Goal: Task Accomplishment & Management: Complete application form

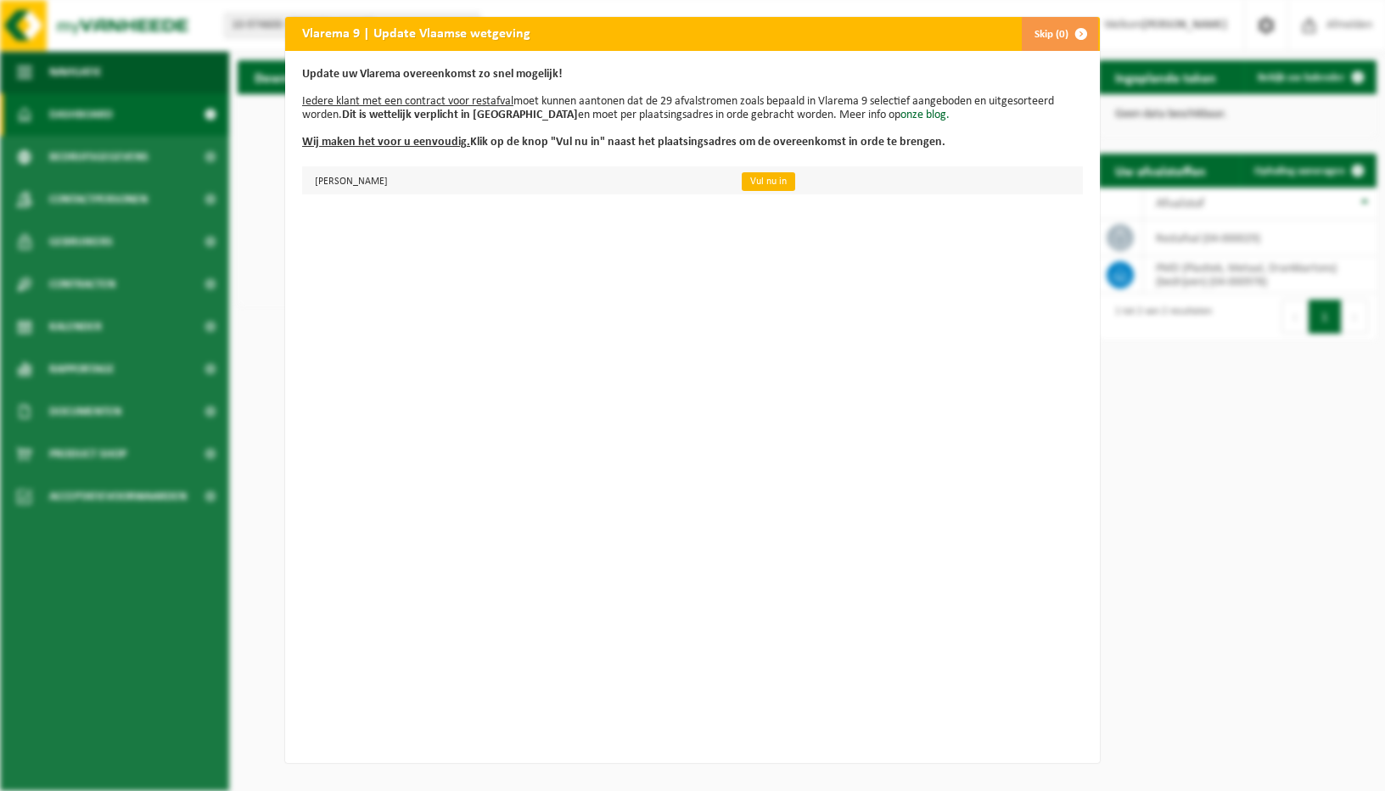
click at [795, 182] on link "Vul nu in" at bounding box center [768, 181] width 53 height 19
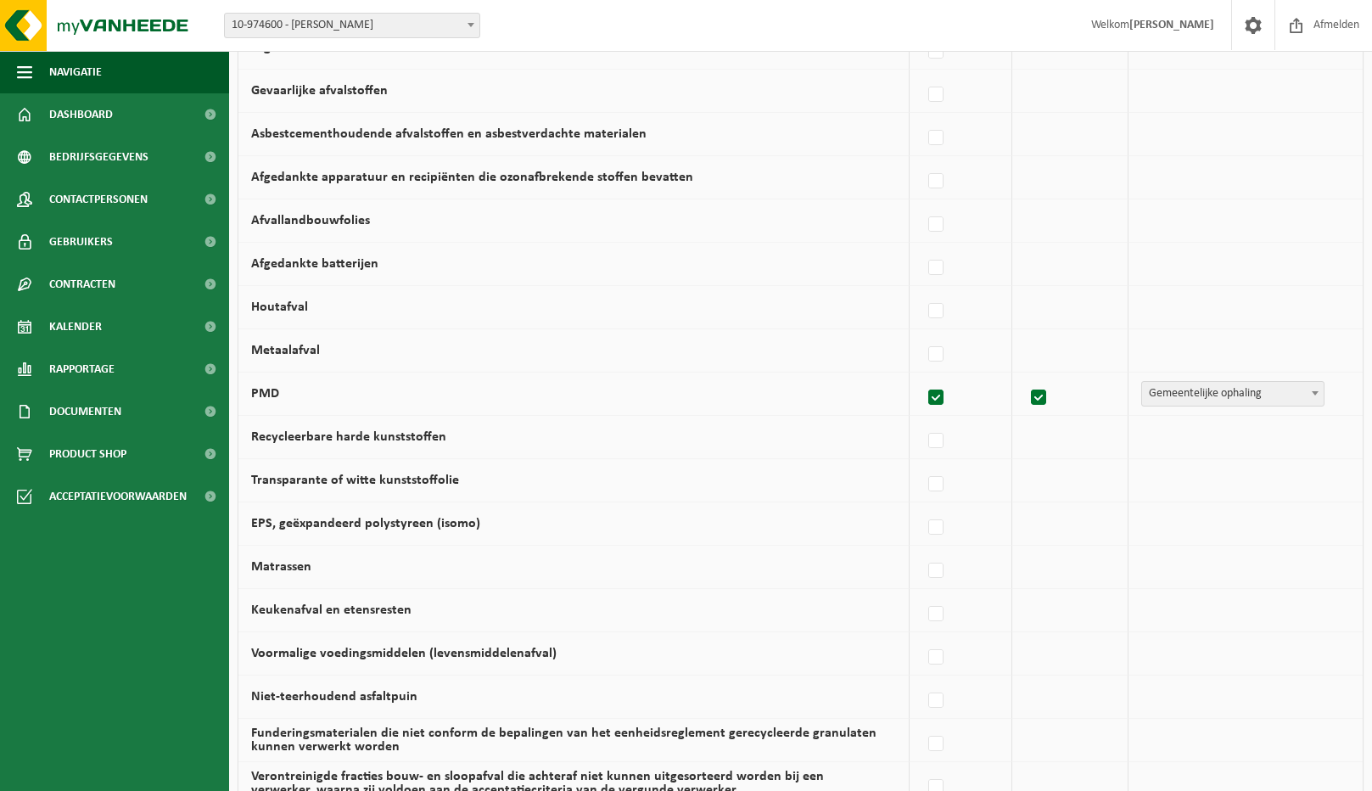
scroll to position [630, 0]
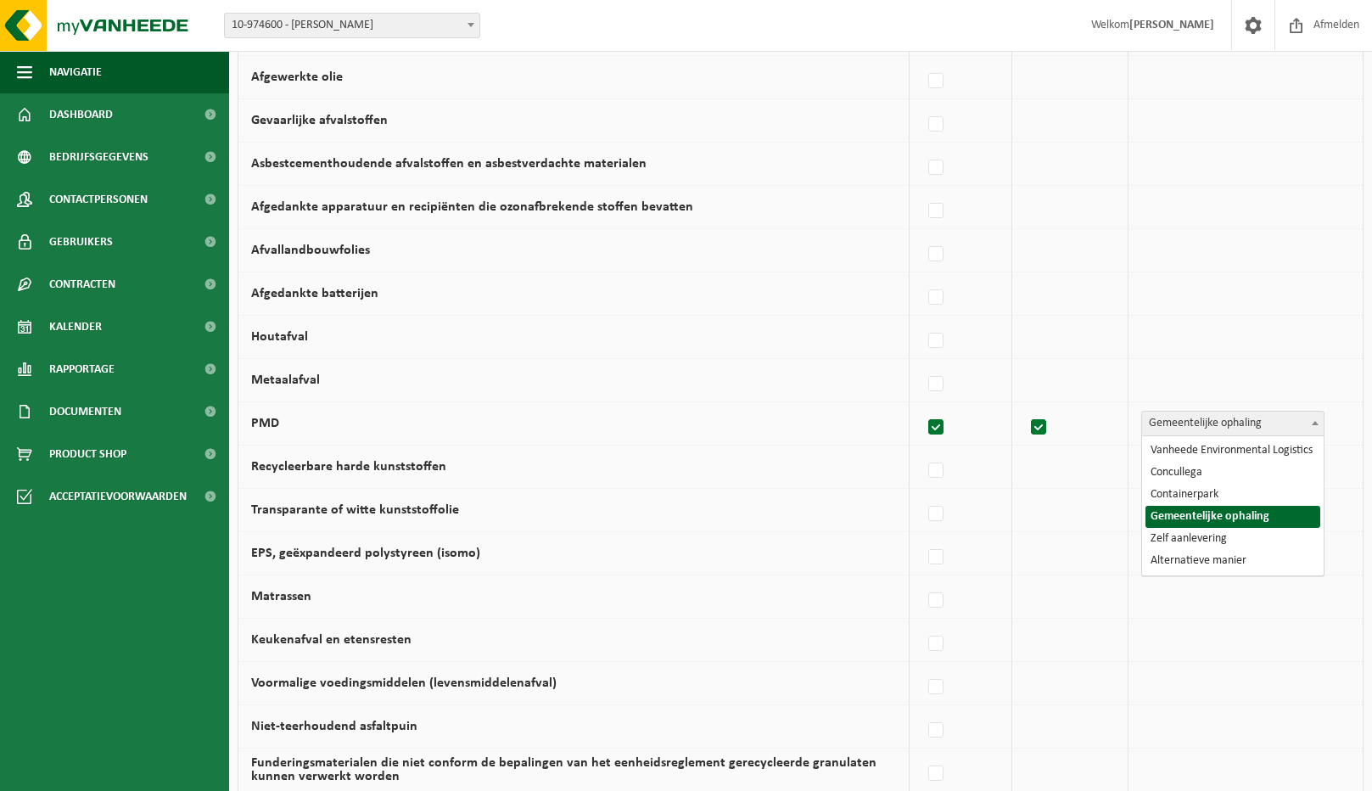
click at [1316, 422] on b at bounding box center [1315, 423] width 7 height 4
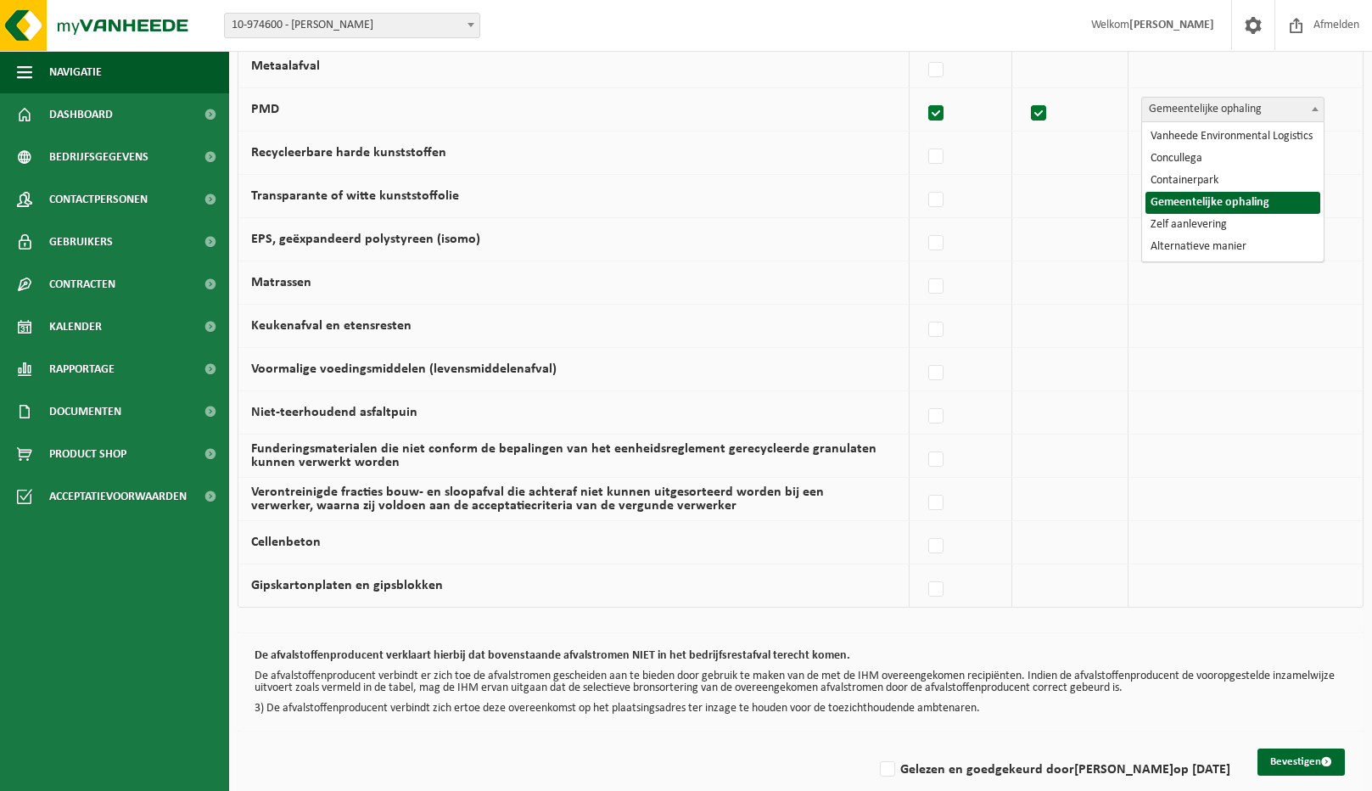
scroll to position [969, 0]
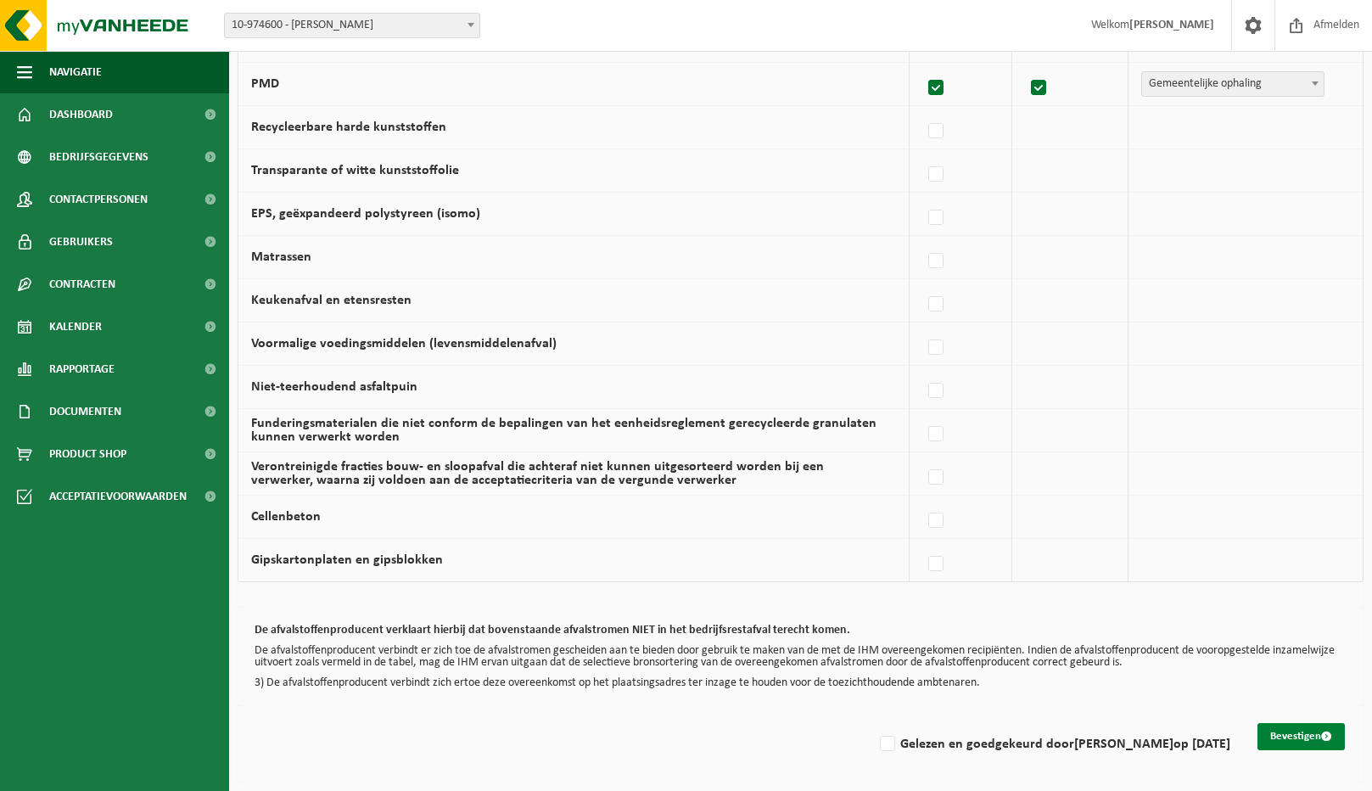
click at [1304, 739] on button "Bevestigen" at bounding box center [1301, 736] width 87 height 27
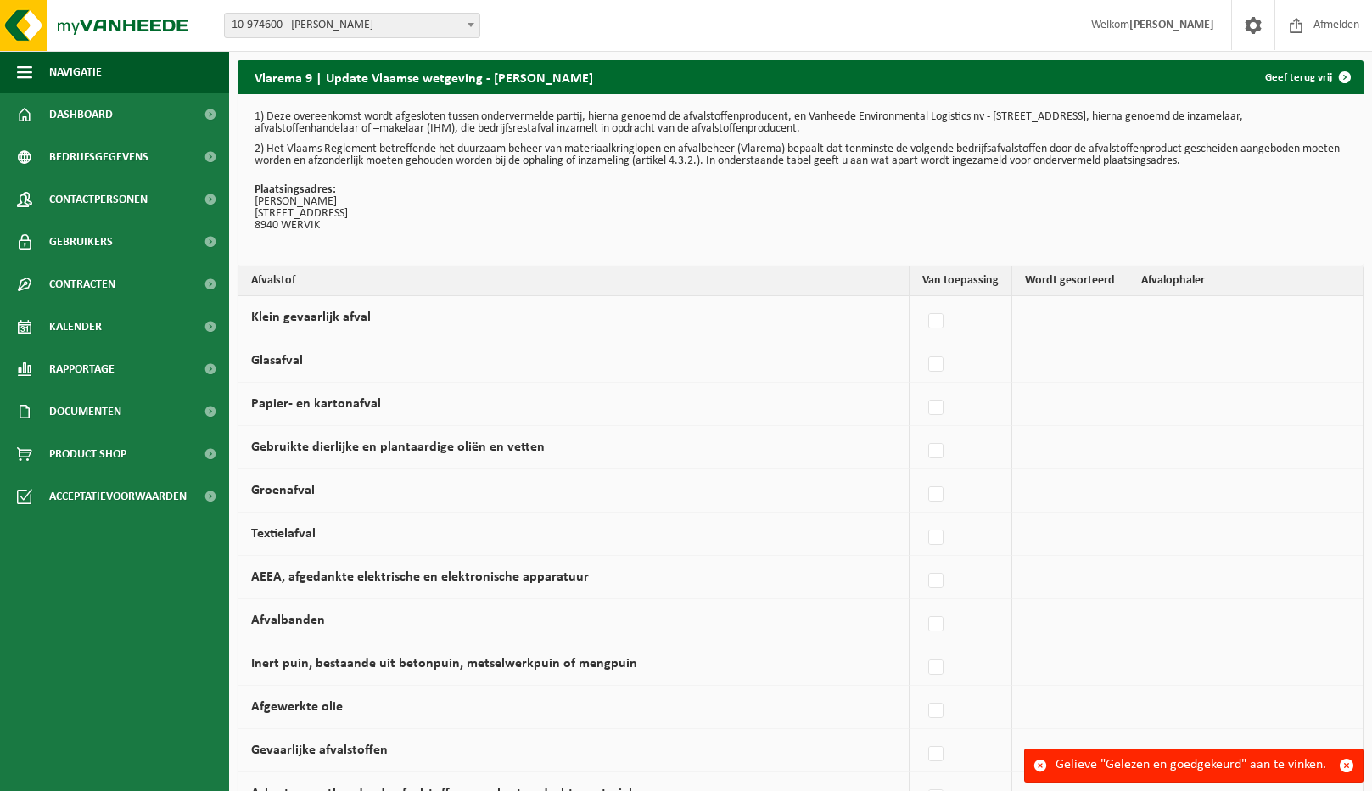
click at [1270, 765] on div "Gelieve "Gelezen en goedgekeurd" aan te vinken." at bounding box center [1193, 765] width 274 height 32
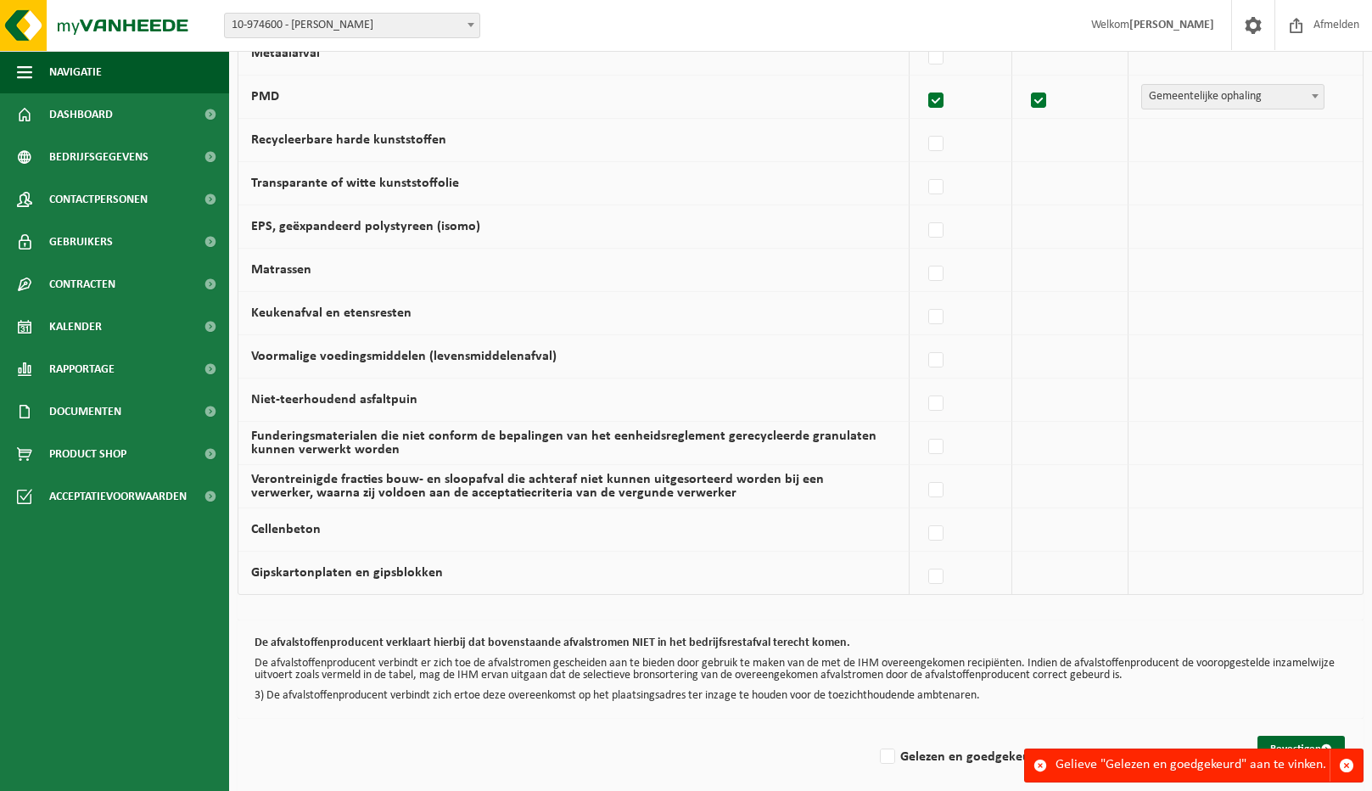
scroll to position [969, 0]
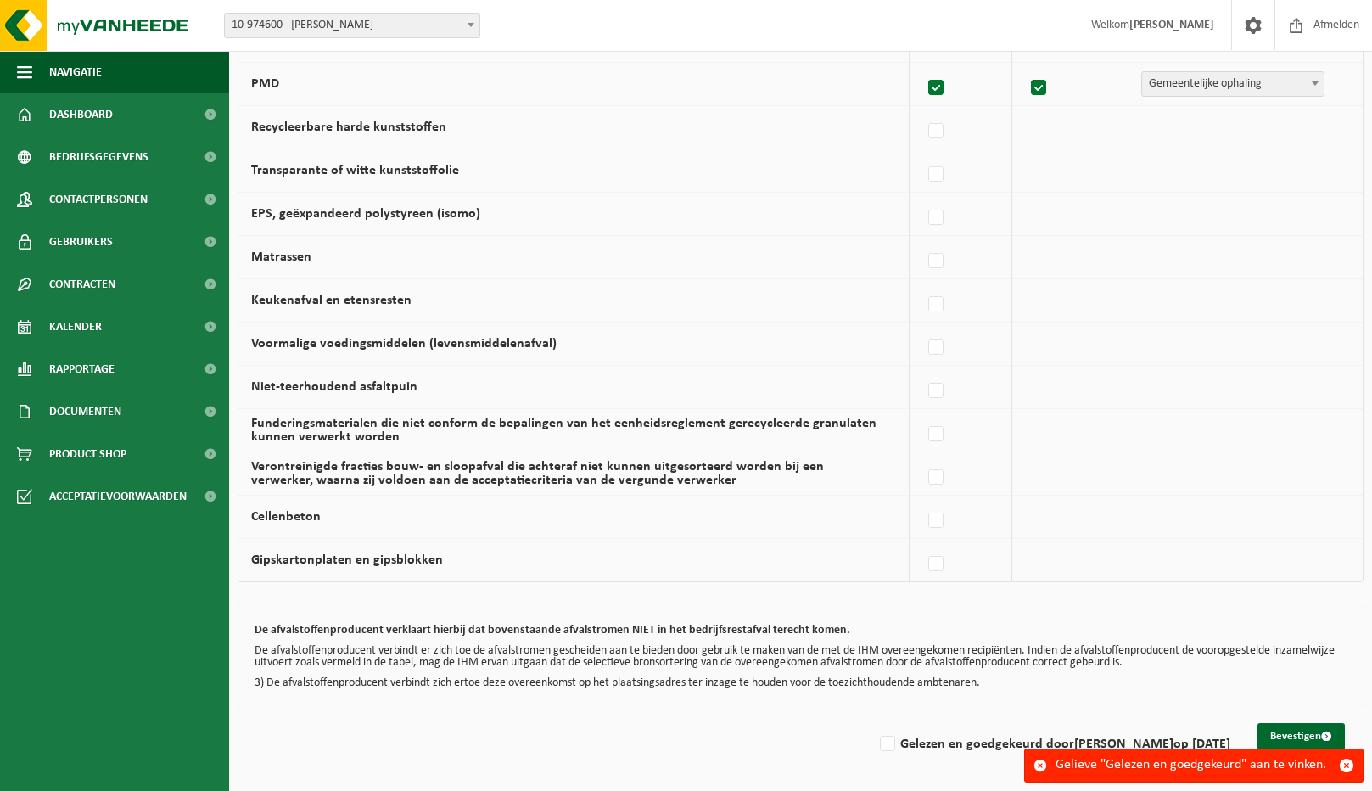
click at [1264, 776] on div "Gelieve "Gelezen en goedgekeurd" aan te vinken." at bounding box center [1193, 765] width 274 height 32
click at [935, 89] on label at bounding box center [937, 88] width 24 height 25
click at [922, 67] on input "PMD" at bounding box center [922, 66] width 1 height 1
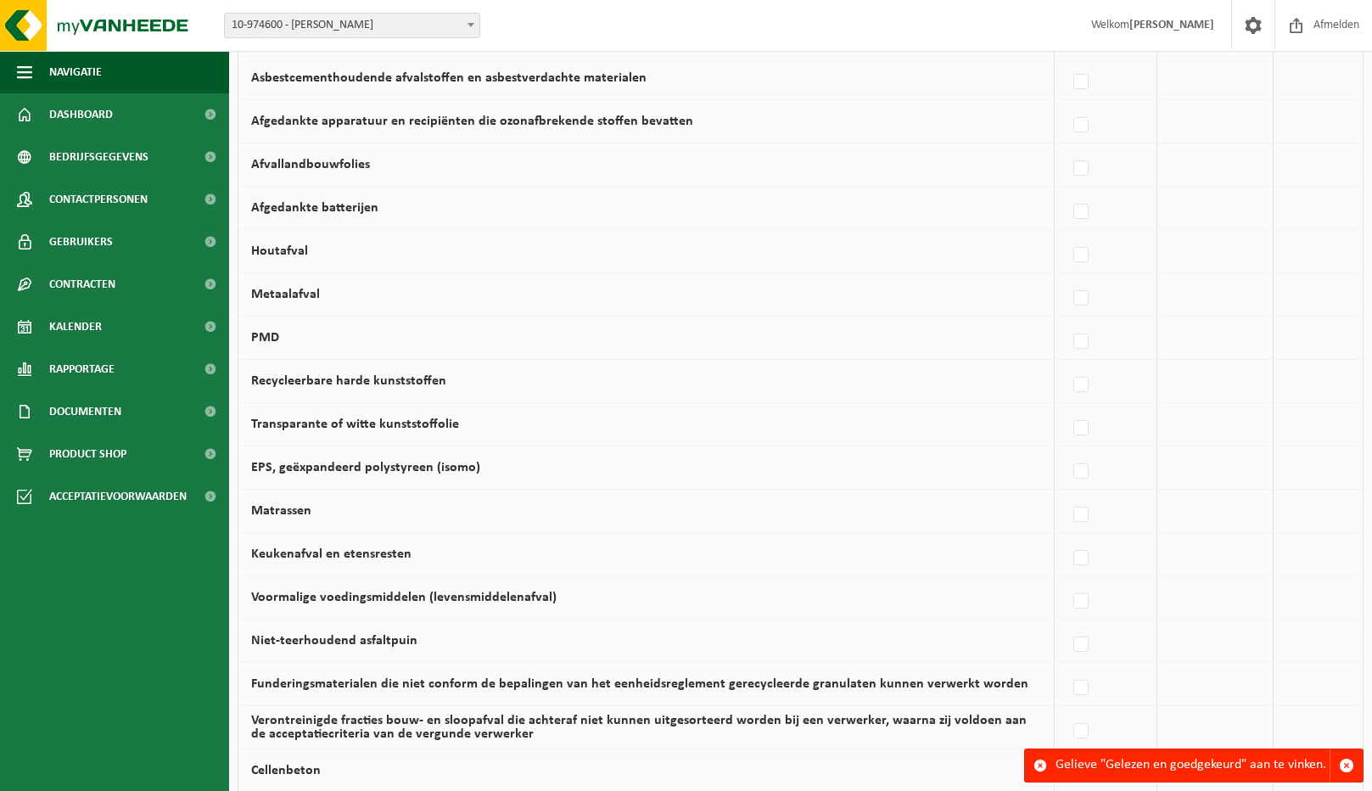
scroll to position [715, 0]
click at [1089, 347] on label at bounding box center [1082, 342] width 24 height 25
click at [1068, 322] on input "PMD" at bounding box center [1067, 321] width 1 height 1
checkbox input "true"
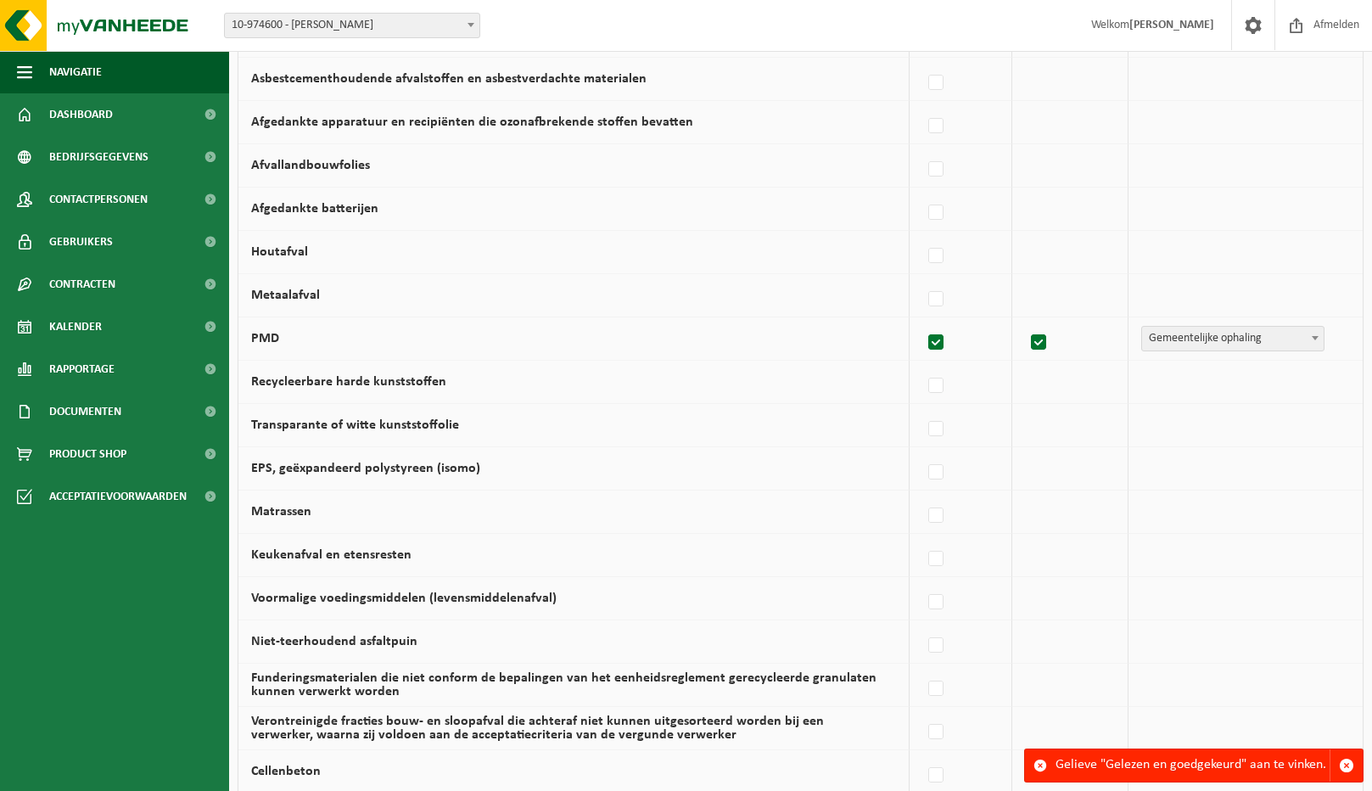
click at [1046, 347] on label at bounding box center [1040, 342] width 24 height 25
click at [1025, 322] on input "checkbox" at bounding box center [1024, 321] width 1 height 1
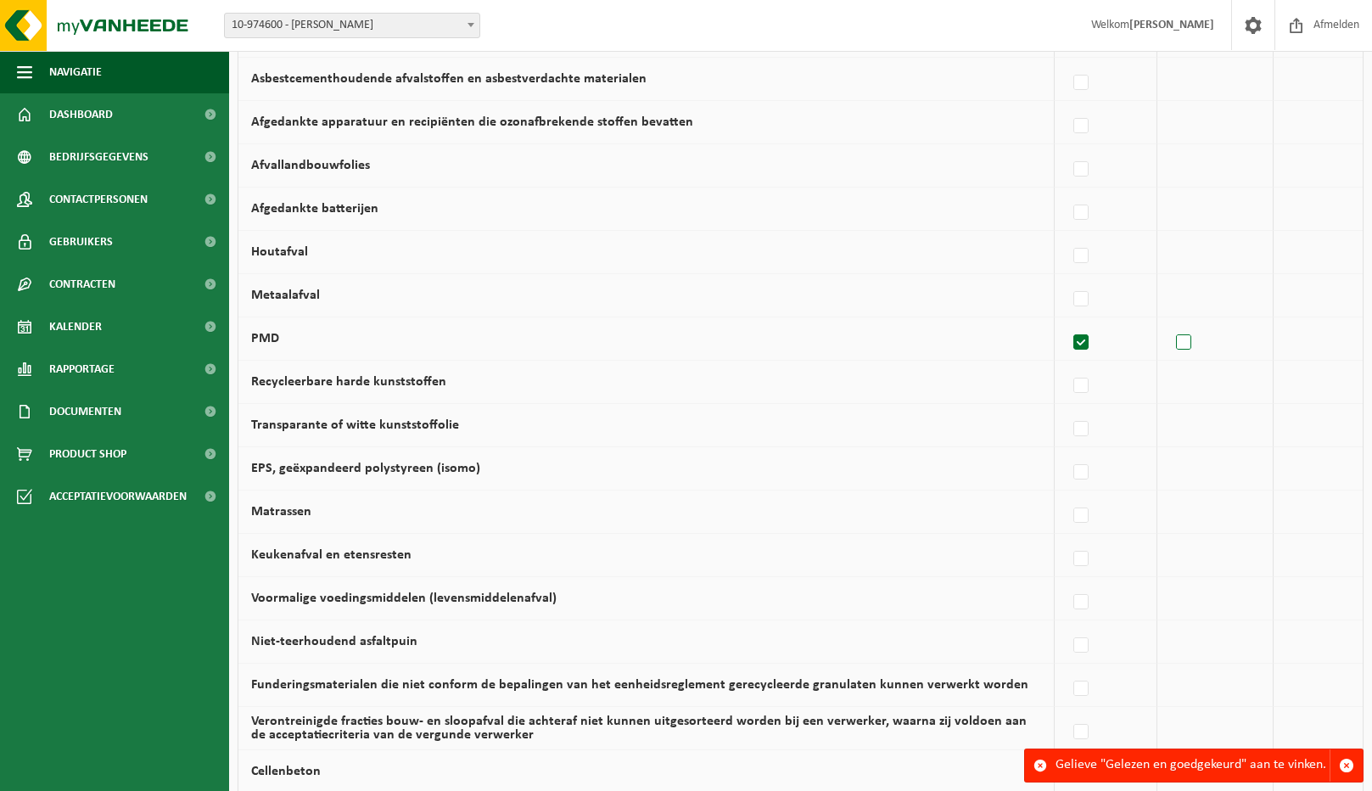
click at [1179, 344] on label at bounding box center [1185, 342] width 24 height 25
click at [1170, 322] on input "checkbox" at bounding box center [1169, 321] width 1 height 1
checkbox input "true"
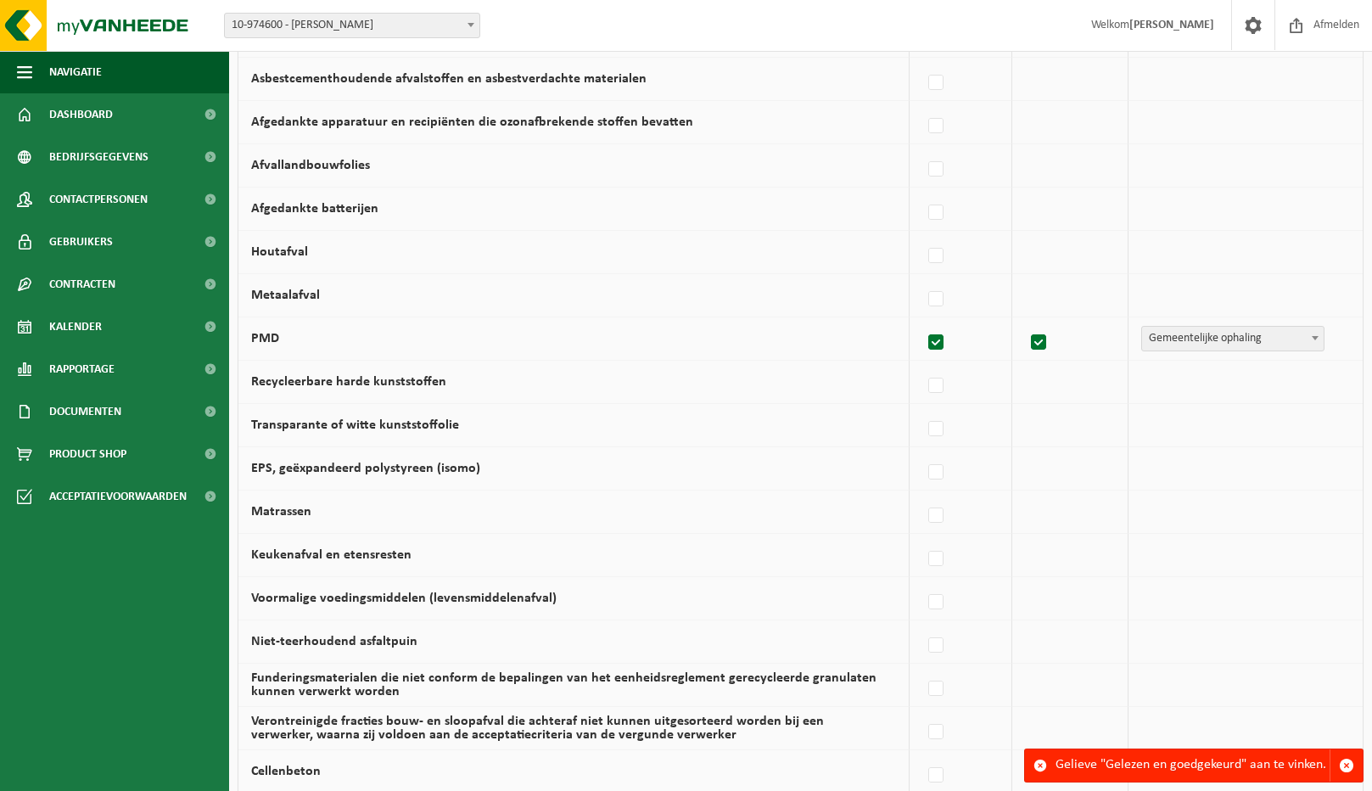
click at [1179, 344] on span "Gemeentelijke ophaling" at bounding box center [1233, 339] width 182 height 24
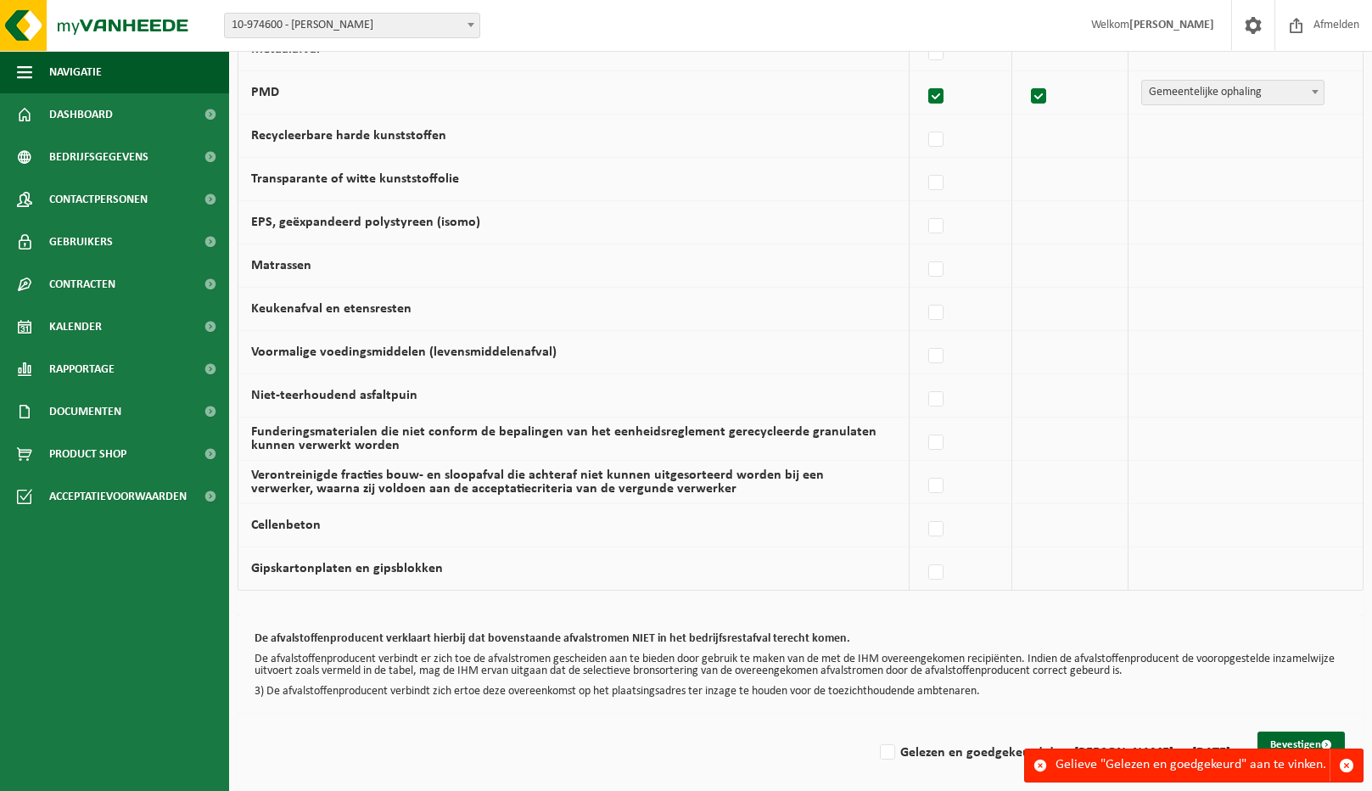
scroll to position [969, 0]
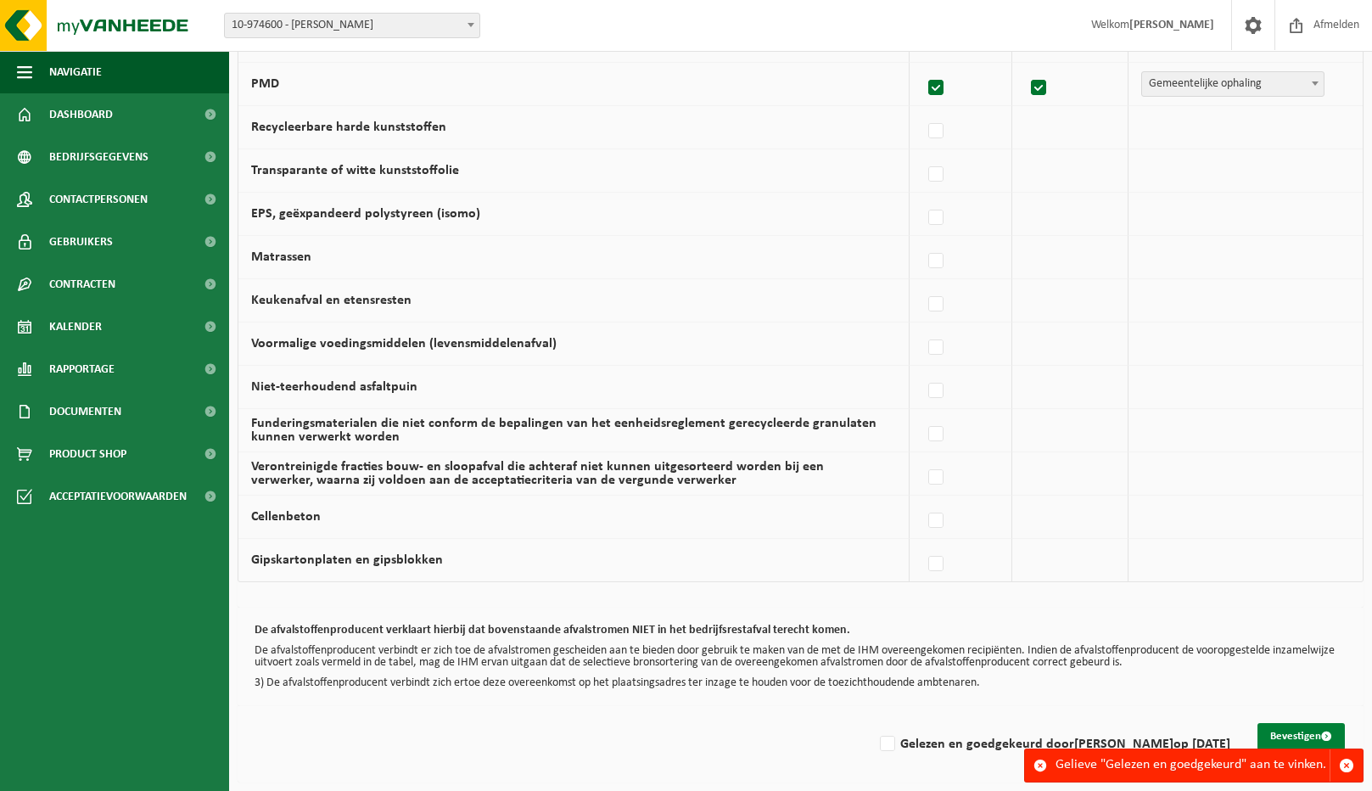
click at [1276, 733] on button "Bevestigen" at bounding box center [1301, 736] width 87 height 27
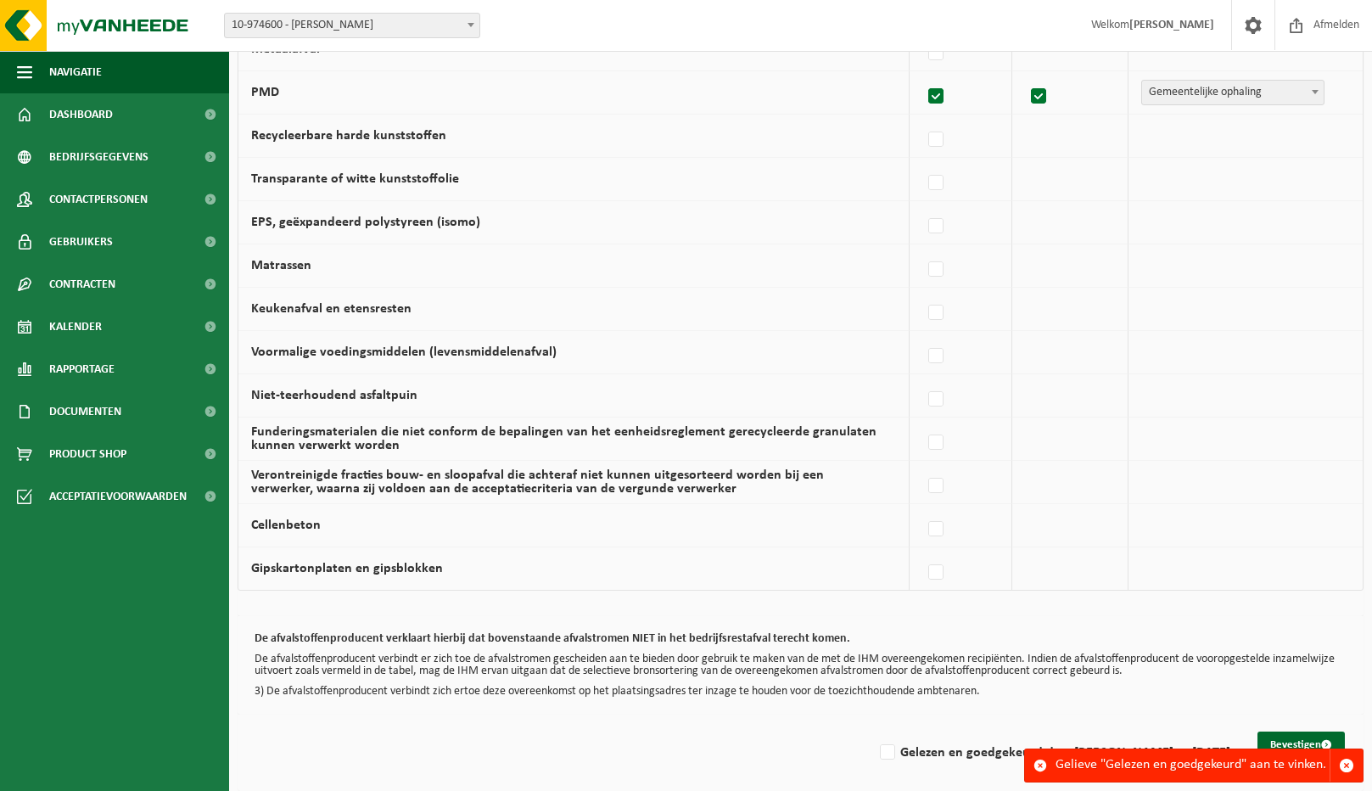
scroll to position [969, 0]
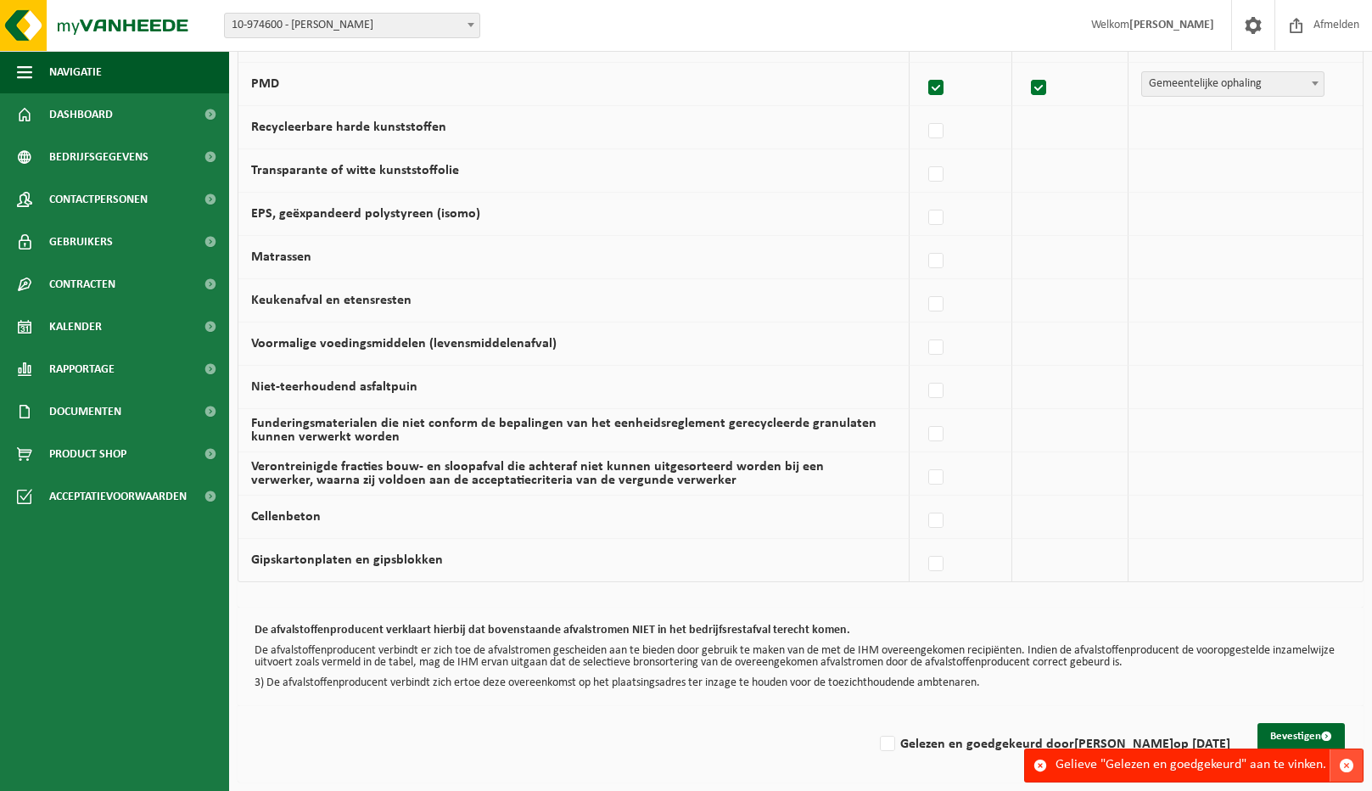
click at [1345, 762] on span "button" at bounding box center [1346, 765] width 15 height 15
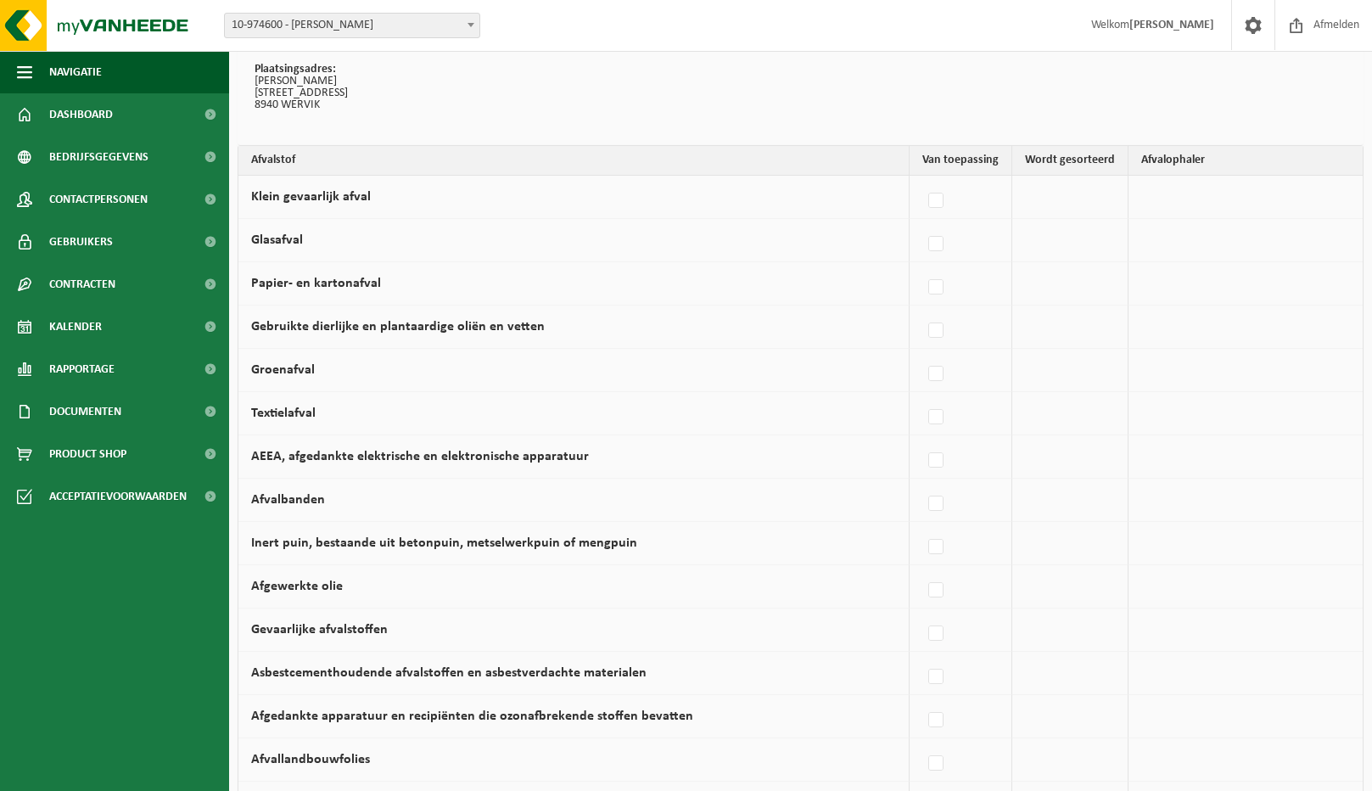
scroll to position [0, 0]
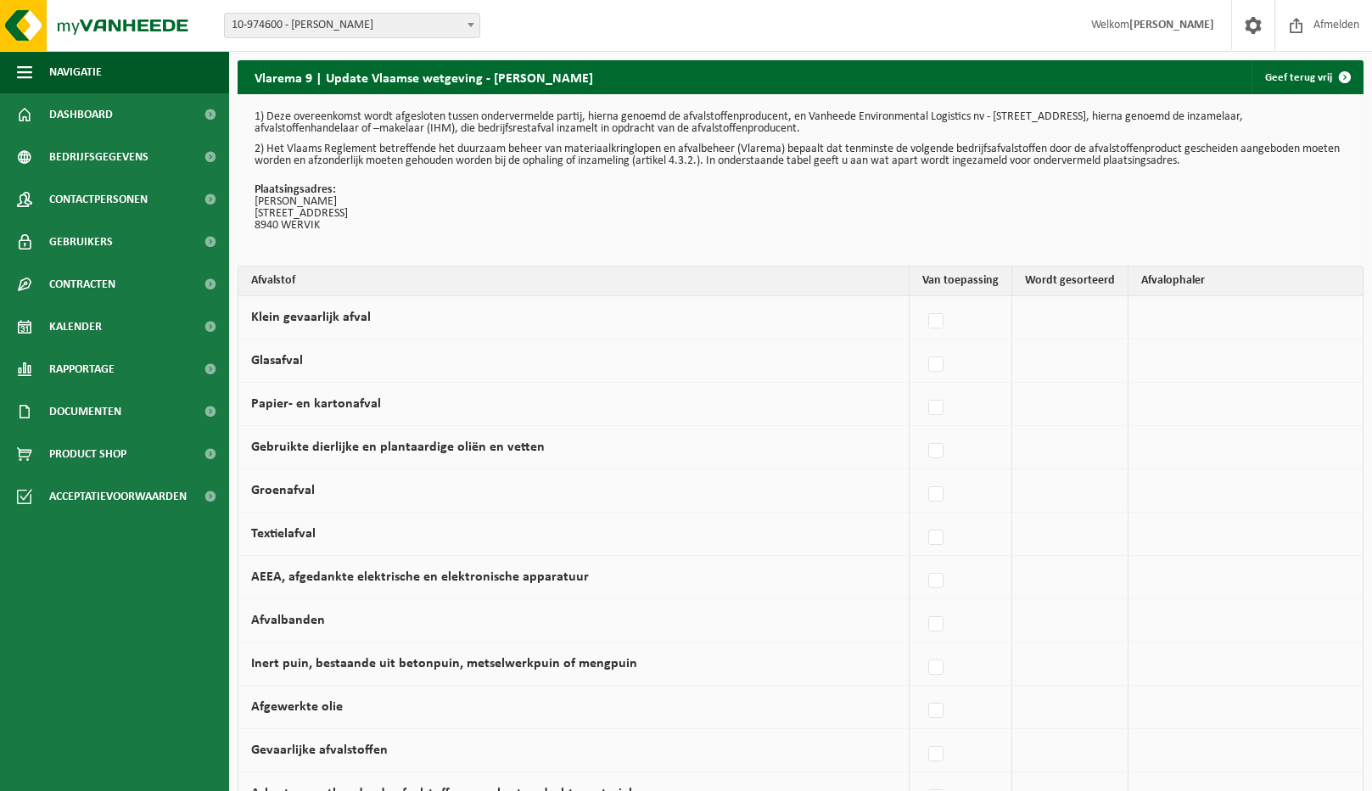
click at [466, 24] on span at bounding box center [471, 25] width 17 height 22
click at [542, 17] on div "Vestiging: 10-974600 - VANHOUTTE, JONATHAN - WERVIK 10-974600 - VANHOUTTE, JONA…" at bounding box center [686, 26] width 1372 height 52
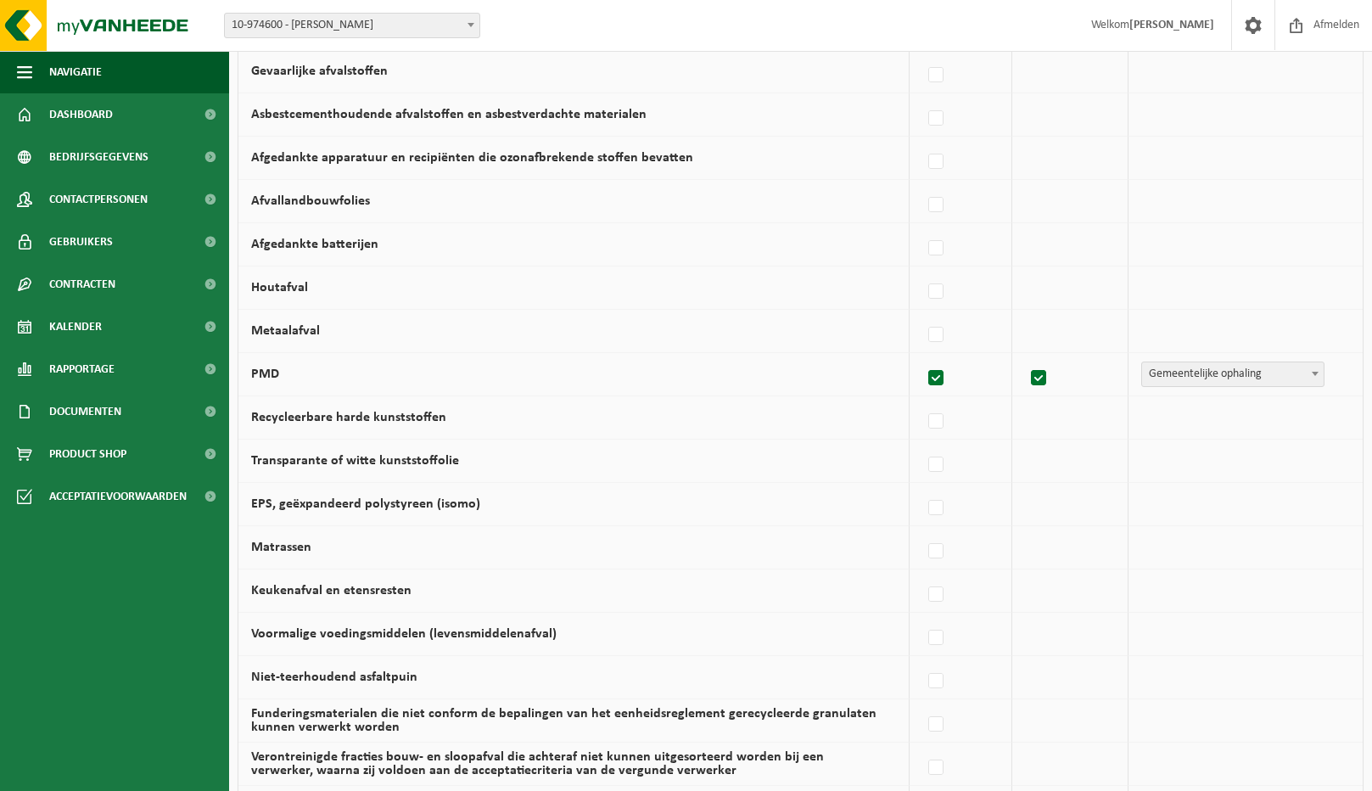
scroll to position [969, 0]
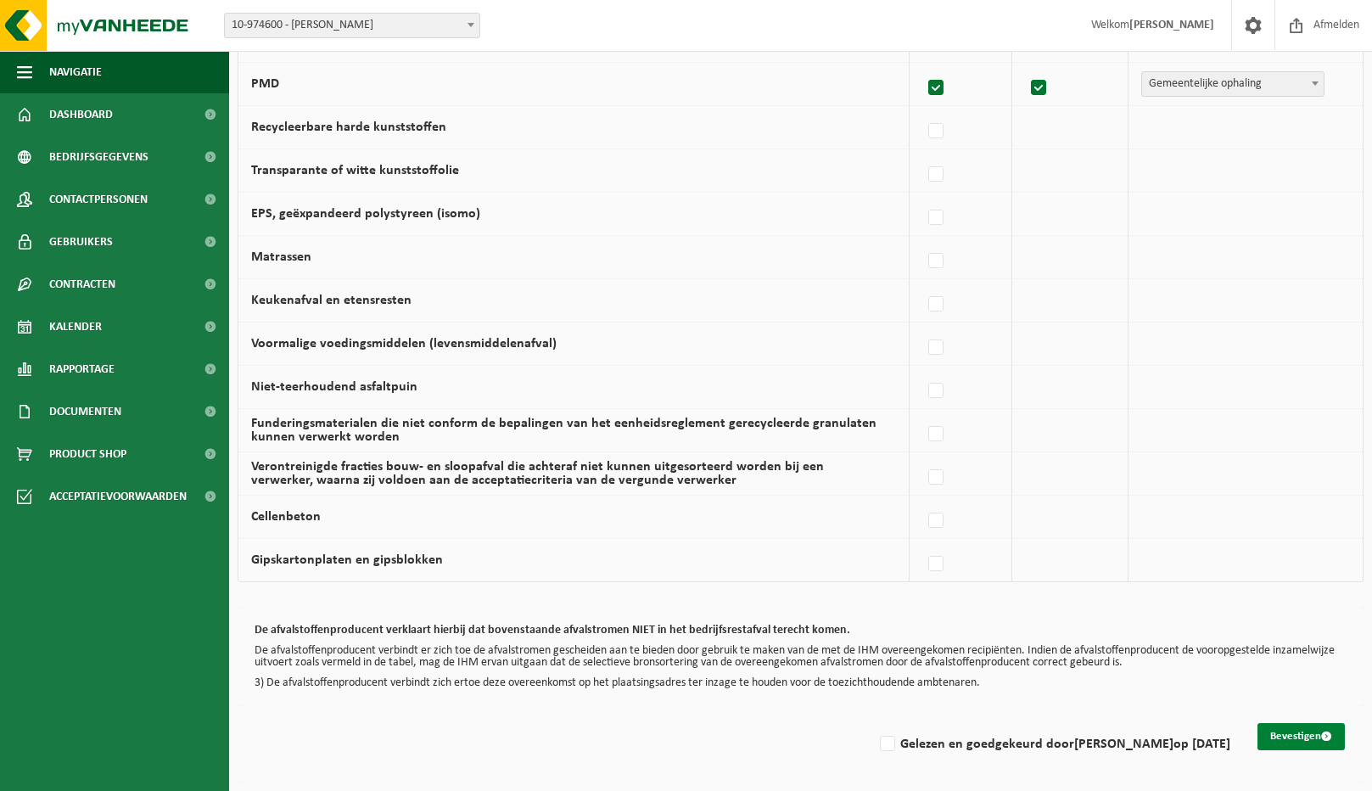
click at [1304, 733] on button "Bevestigen" at bounding box center [1301, 736] width 87 height 27
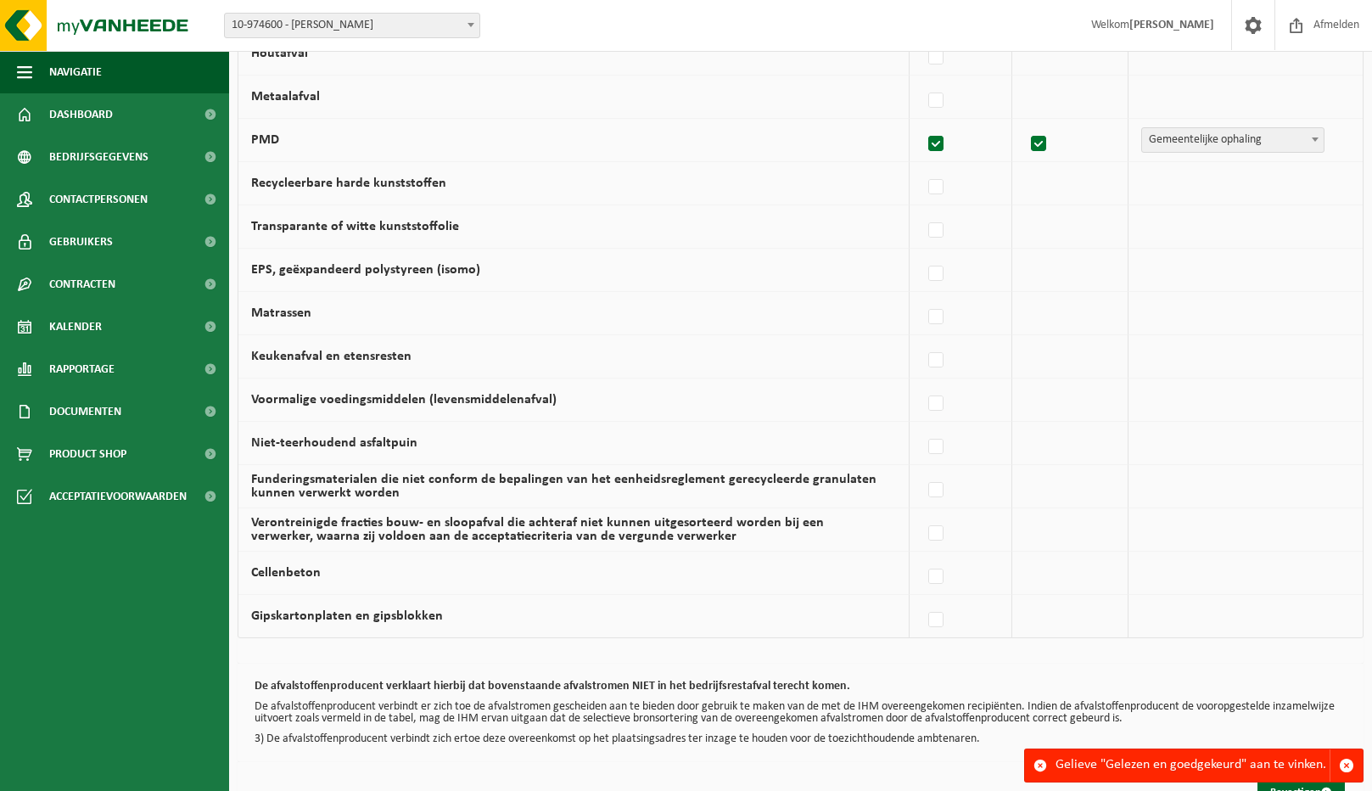
scroll to position [969, 0]
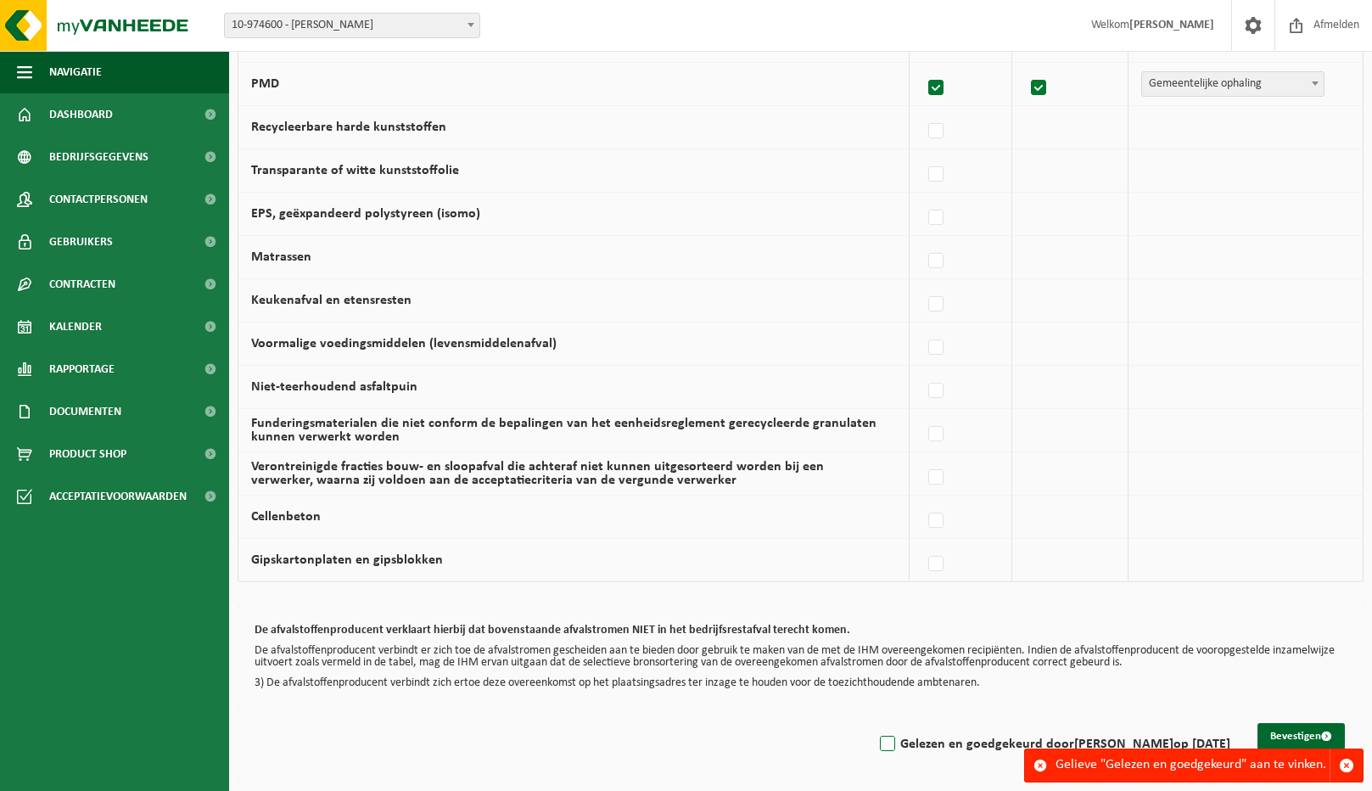
click at [877, 742] on label "Gelezen en goedgekeurd door JONATHAN VANHOUTTE op 19/09/25" at bounding box center [1054, 744] width 354 height 25
click at [873, 723] on input "Gelezen en goedgekeurd door JONATHAN VANHOUTTE op 19/09/25" at bounding box center [873, 722] width 1 height 1
checkbox input "true"
click at [1301, 735] on button "Bevestigen" at bounding box center [1301, 736] width 87 height 27
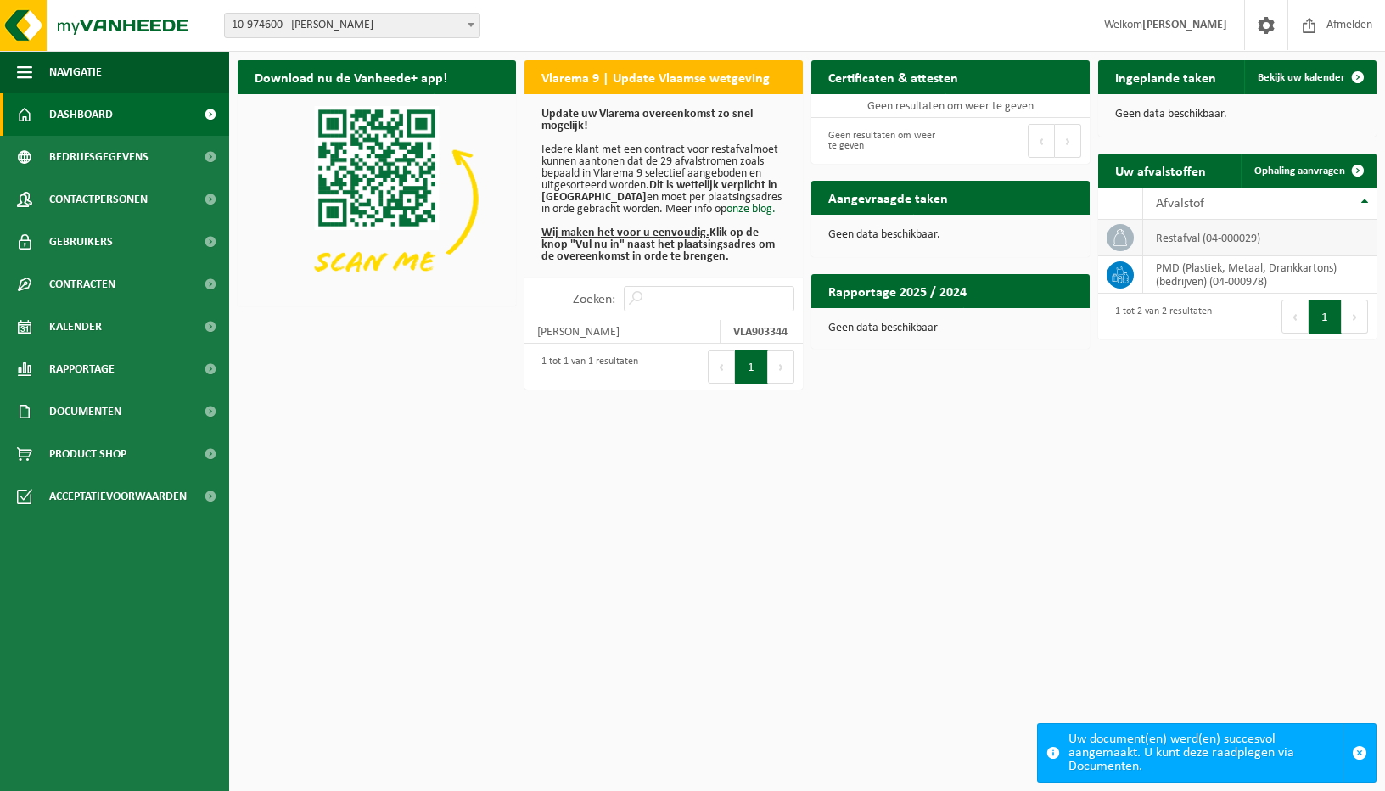
click at [1312, 238] on td "restafval (04-000029)" at bounding box center [1259, 238] width 233 height 36
click at [1305, 79] on span "Bekijk uw kalender" at bounding box center [1301, 77] width 87 height 11
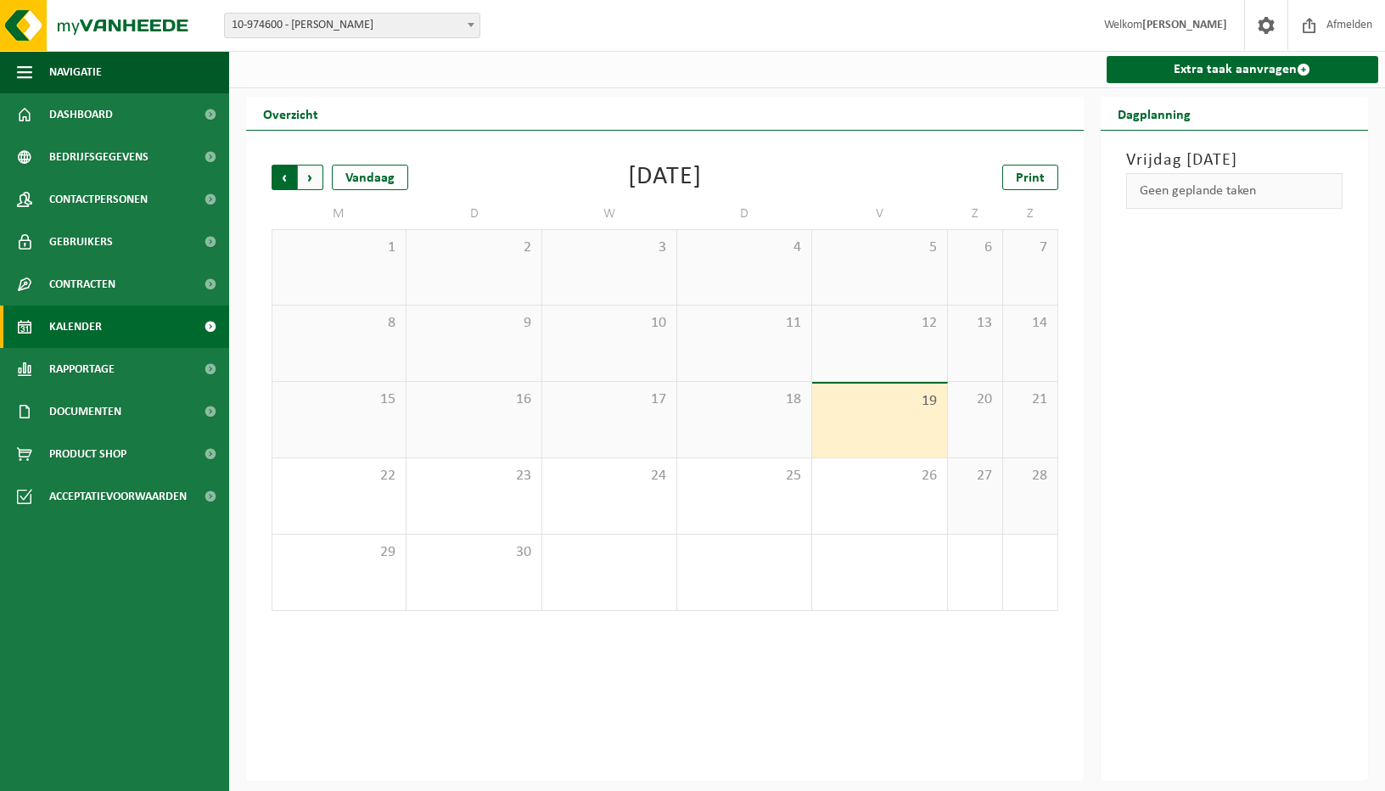
click at [311, 167] on span "Volgende" at bounding box center [310, 177] width 25 height 25
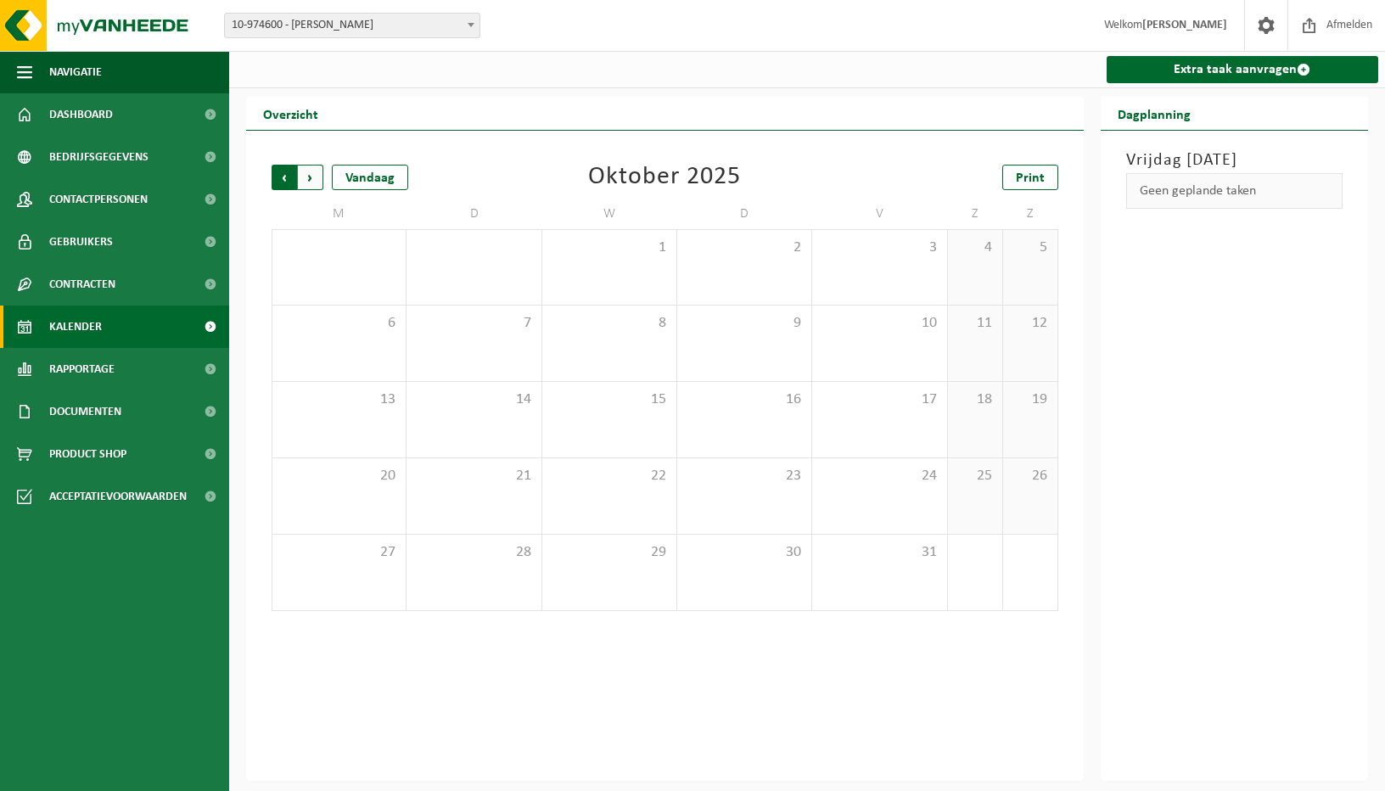
click at [316, 176] on span "Volgende" at bounding box center [310, 177] width 25 height 25
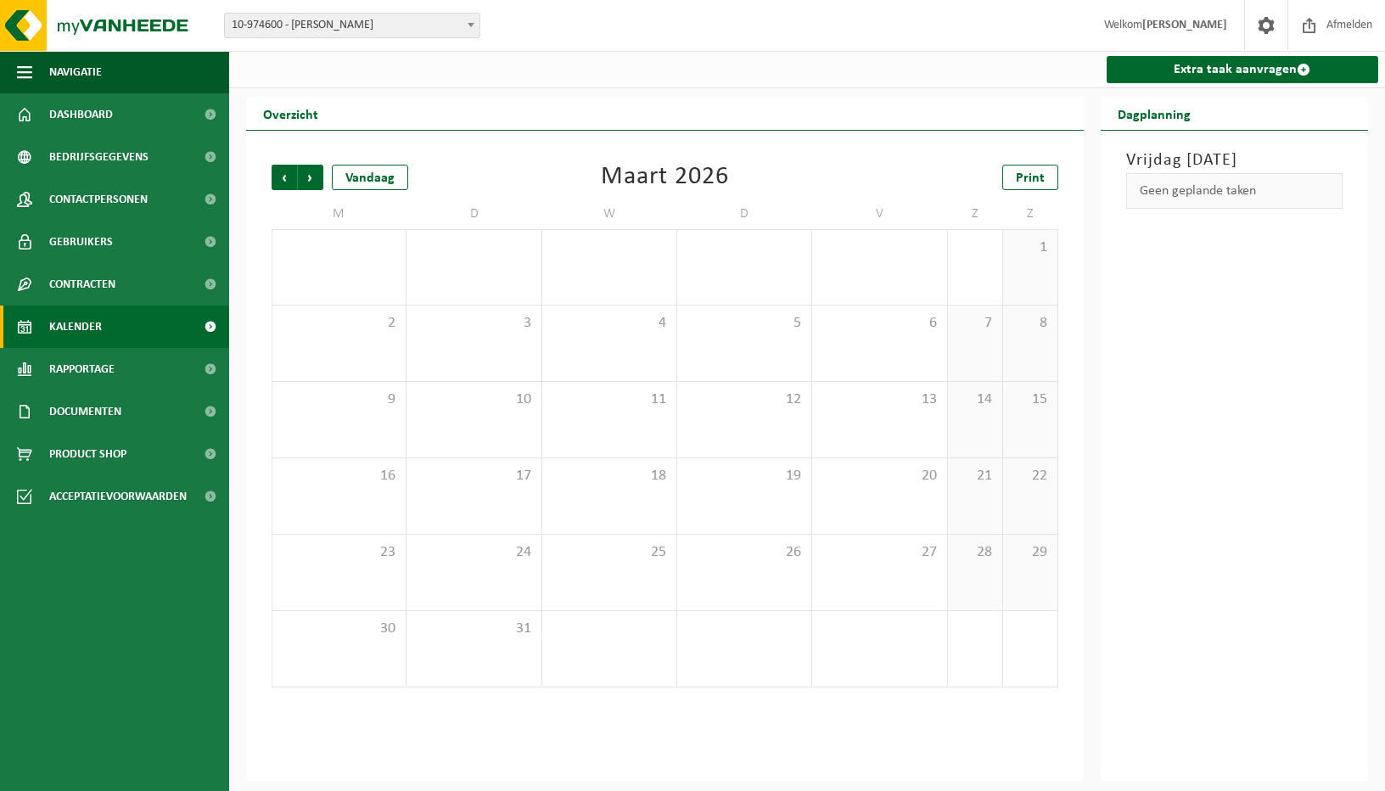
click at [316, 176] on span "Volgende" at bounding box center [310, 177] width 25 height 25
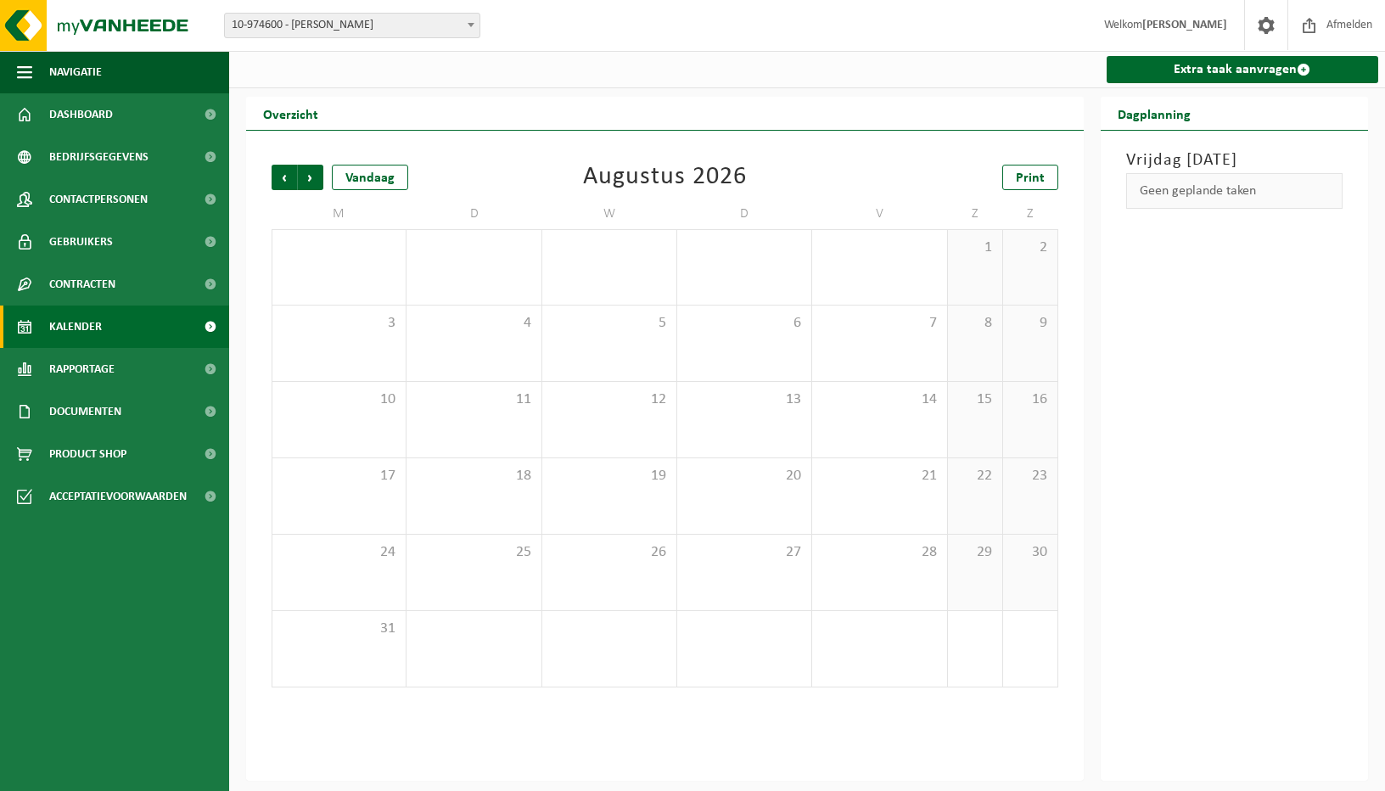
click at [316, 176] on span "Volgende" at bounding box center [310, 177] width 25 height 25
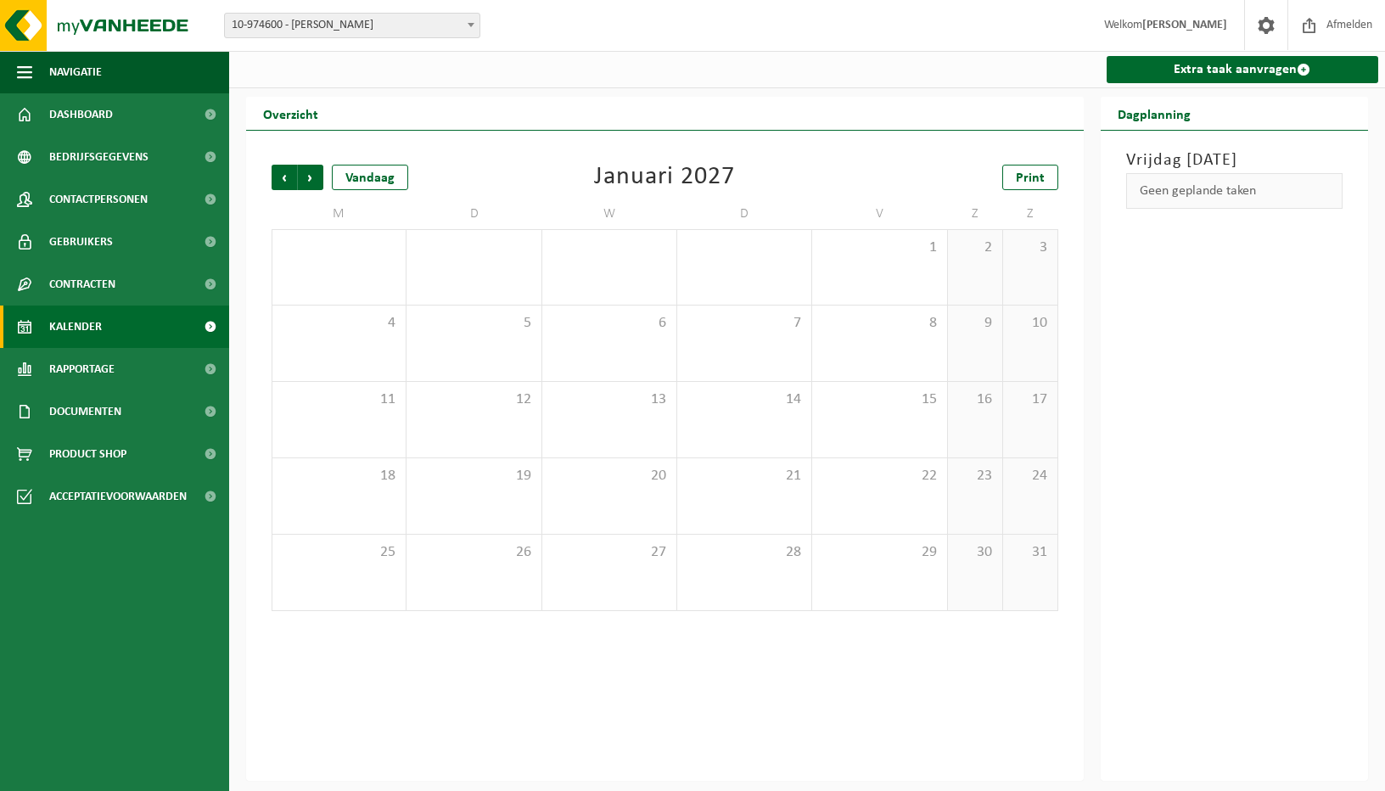
click at [316, 176] on span "Volgende" at bounding box center [310, 177] width 25 height 25
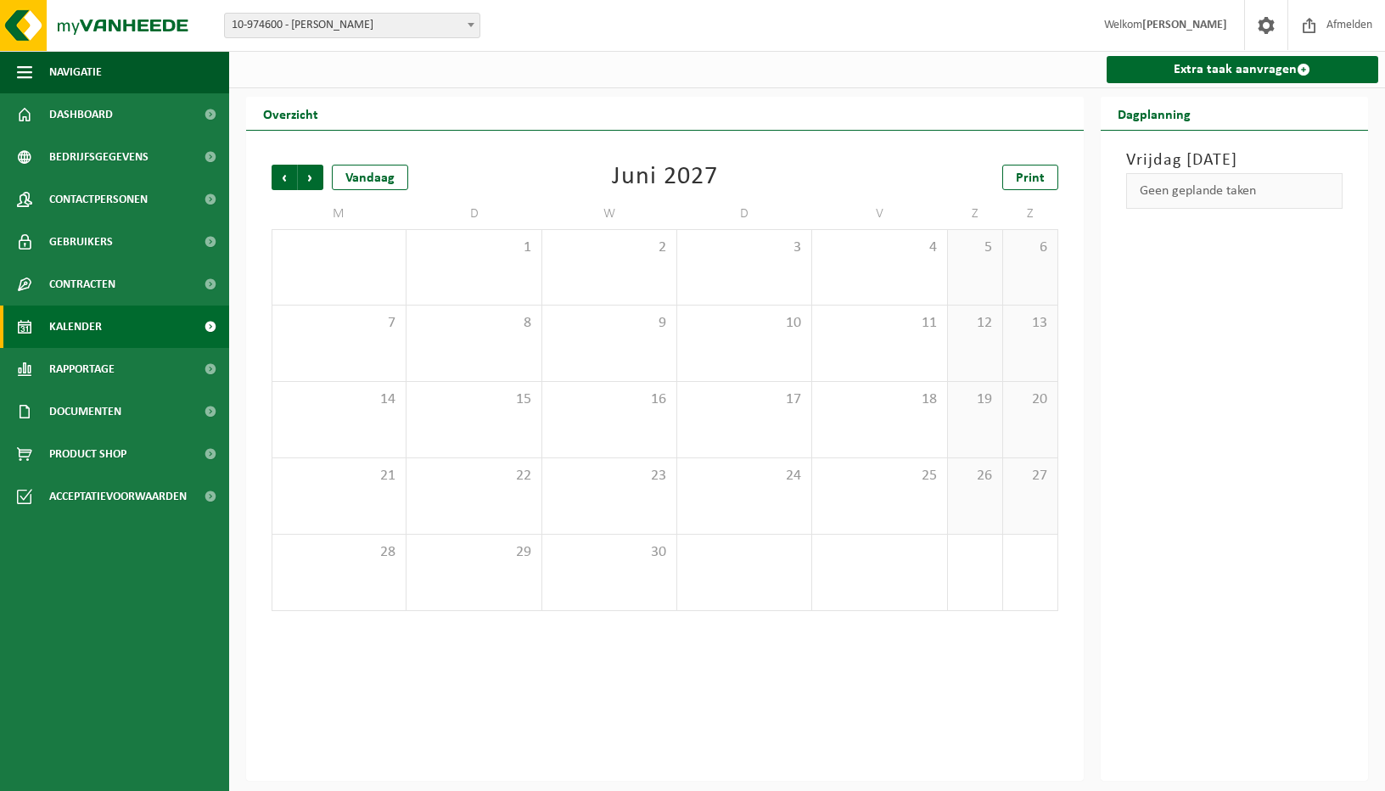
click at [316, 176] on span "Volgende" at bounding box center [310, 177] width 25 height 25
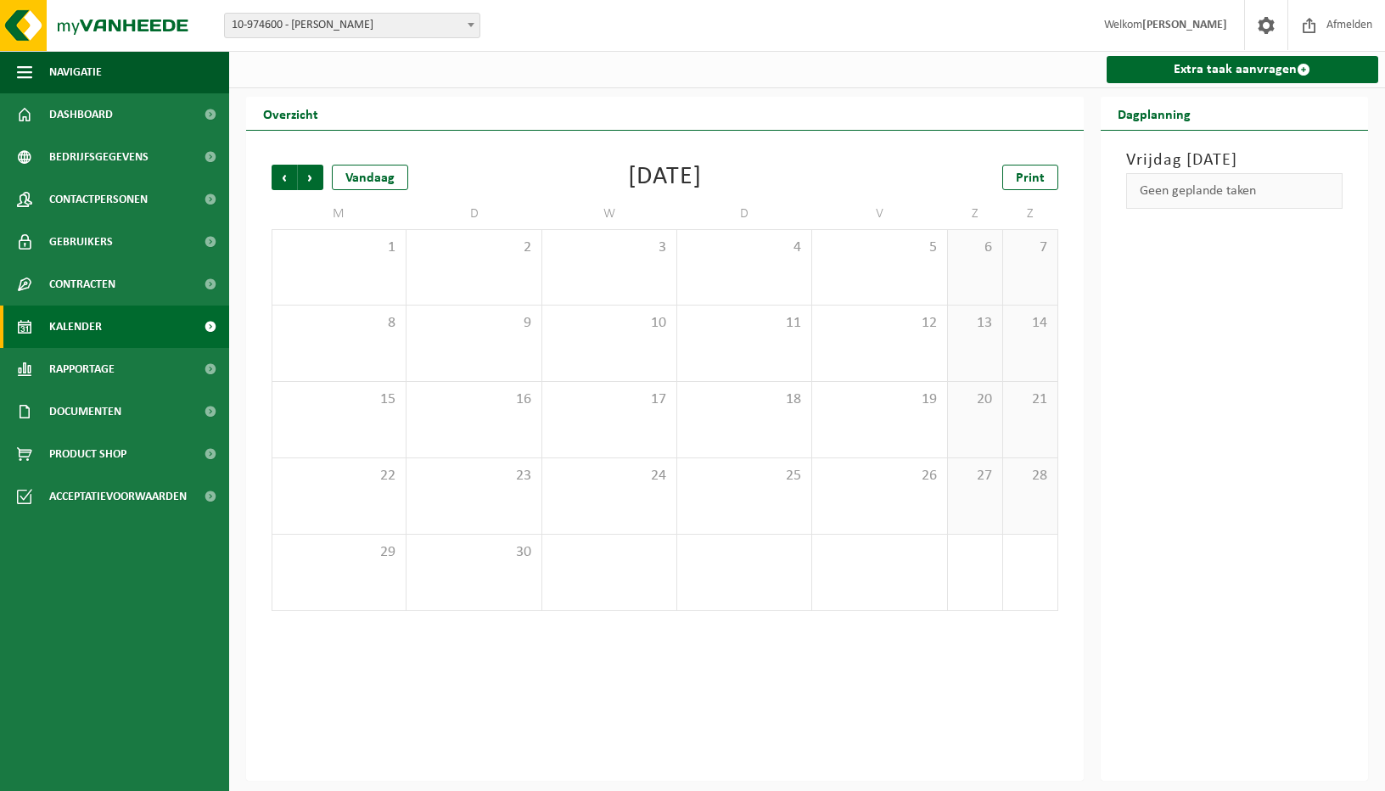
click at [316, 176] on span "Volgende" at bounding box center [310, 177] width 25 height 25
click at [282, 182] on span "Vorige" at bounding box center [284, 177] width 25 height 25
click at [281, 182] on span "Vorige" at bounding box center [284, 177] width 25 height 25
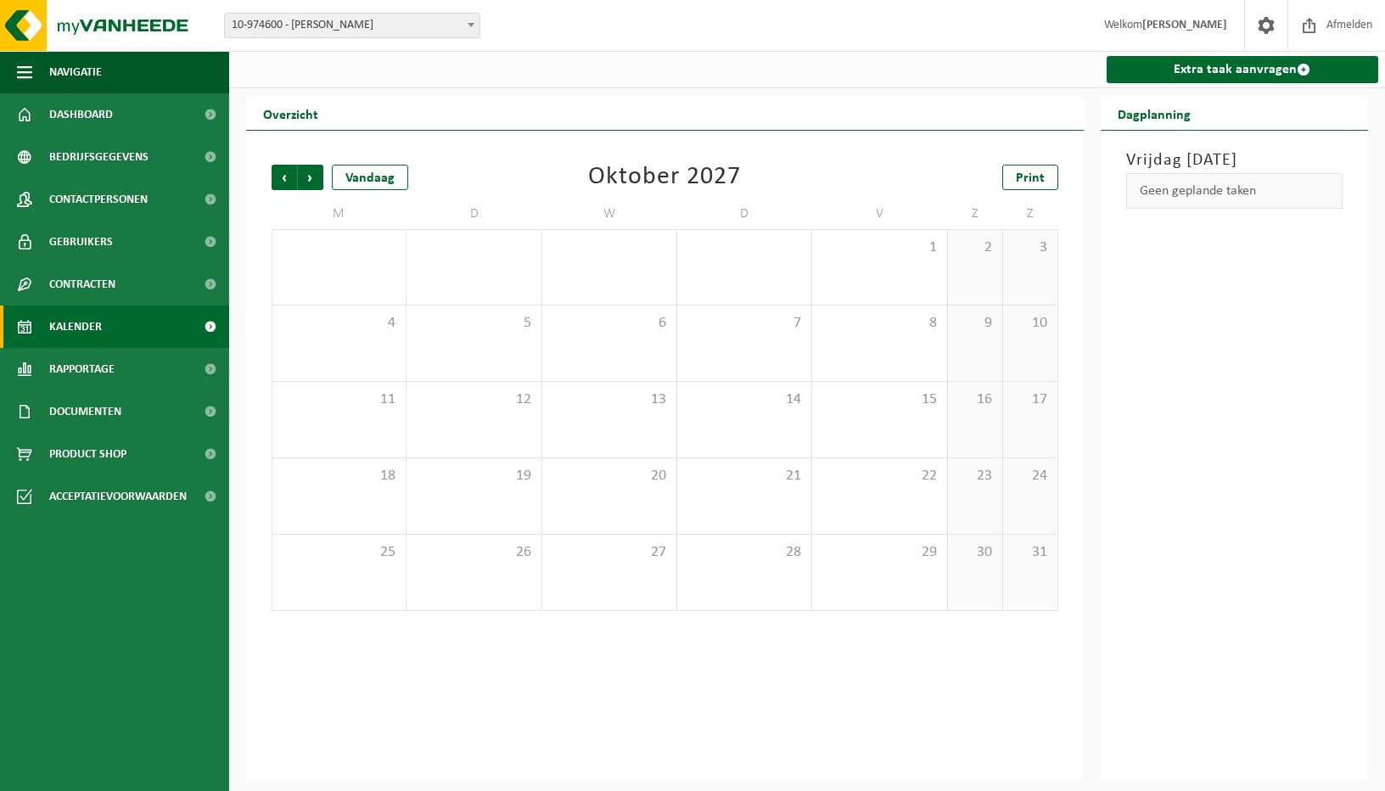
click at [281, 182] on span "Vorige" at bounding box center [284, 177] width 25 height 25
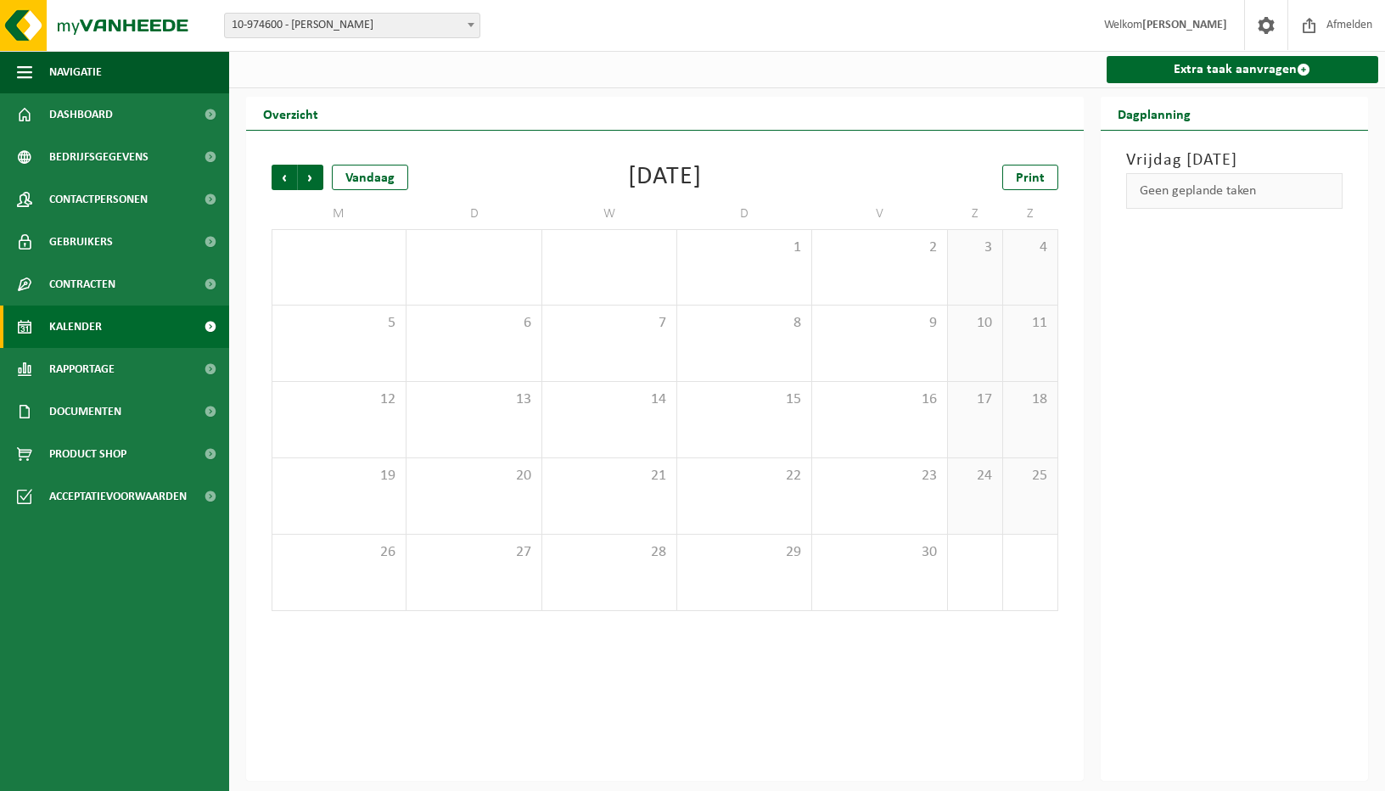
click at [281, 182] on span "Vorige" at bounding box center [284, 177] width 25 height 25
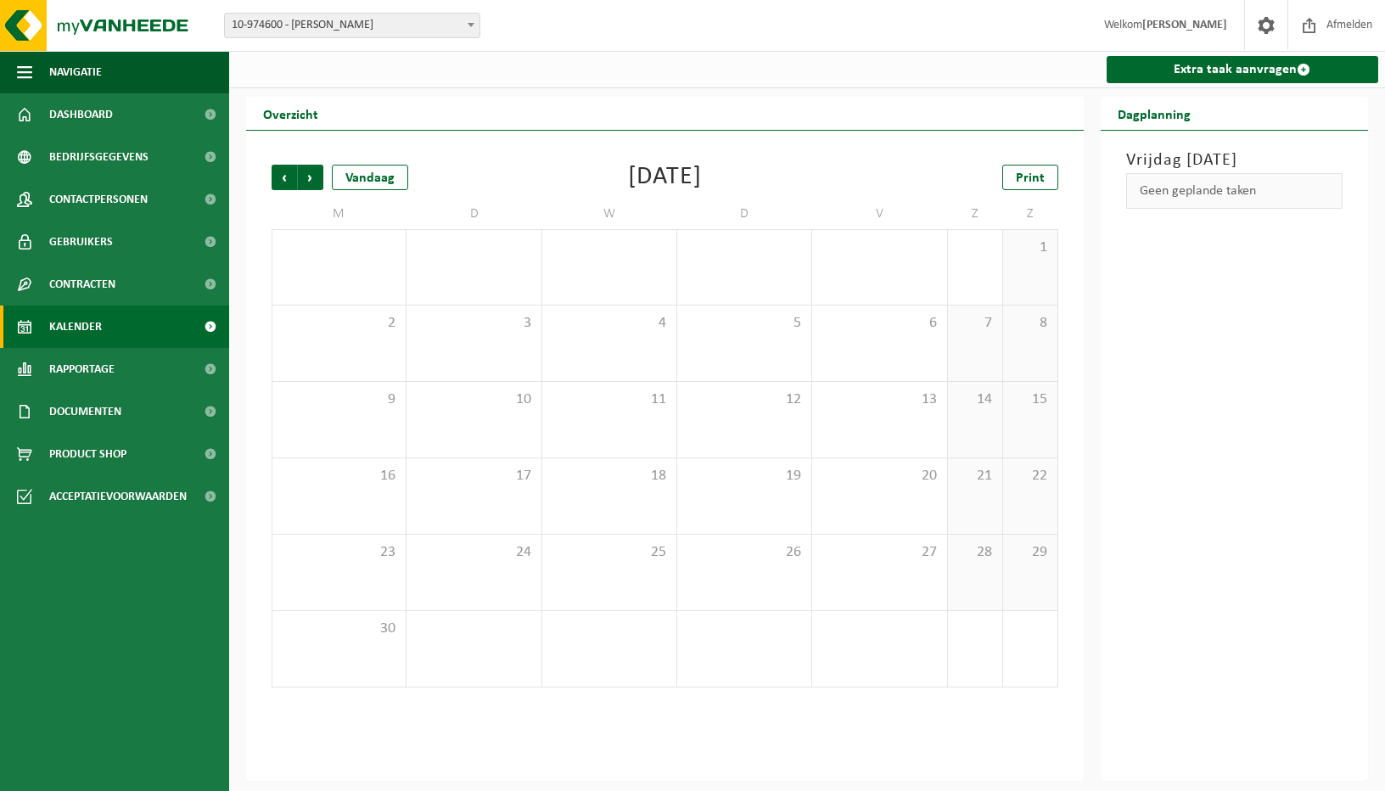
click at [281, 182] on span "Vorige" at bounding box center [284, 177] width 25 height 25
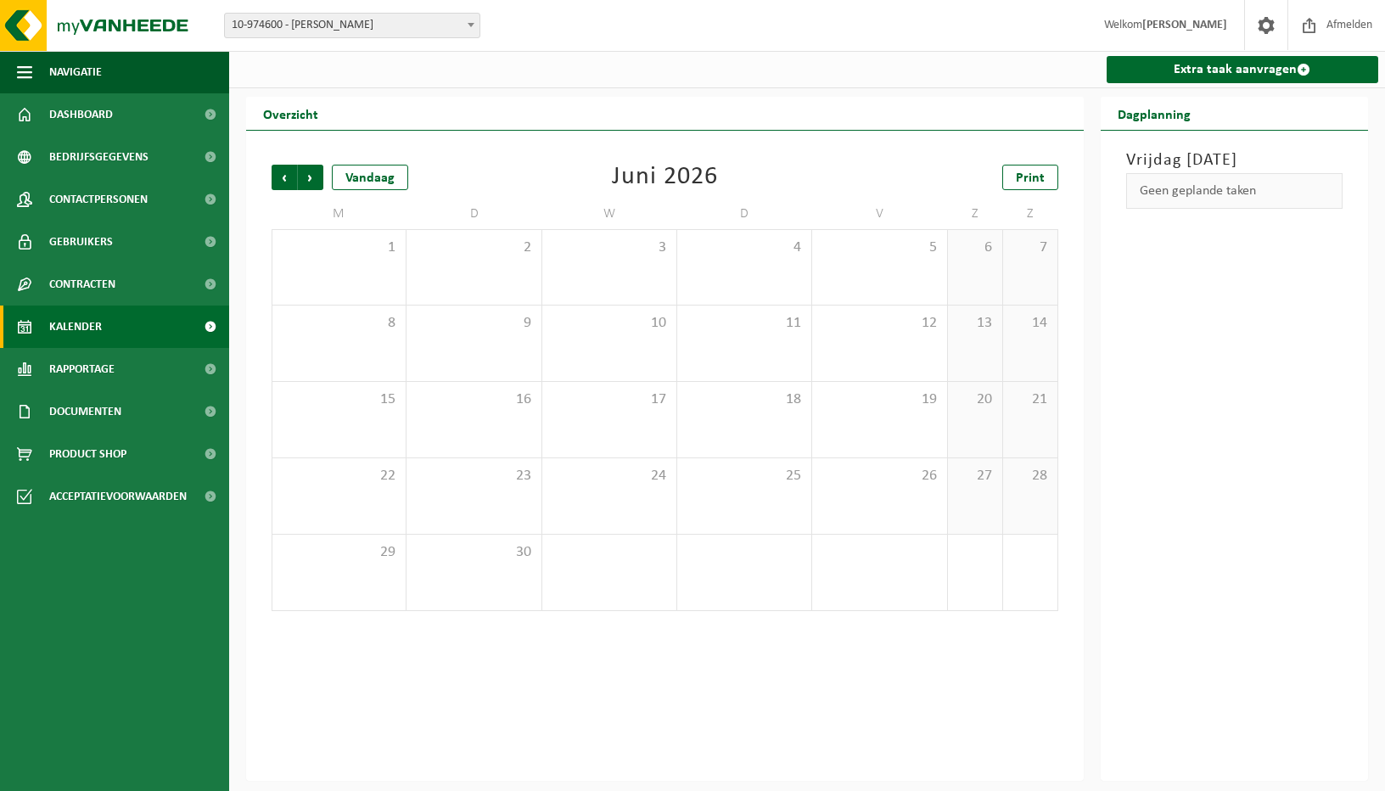
click at [281, 182] on span "Vorige" at bounding box center [284, 177] width 25 height 25
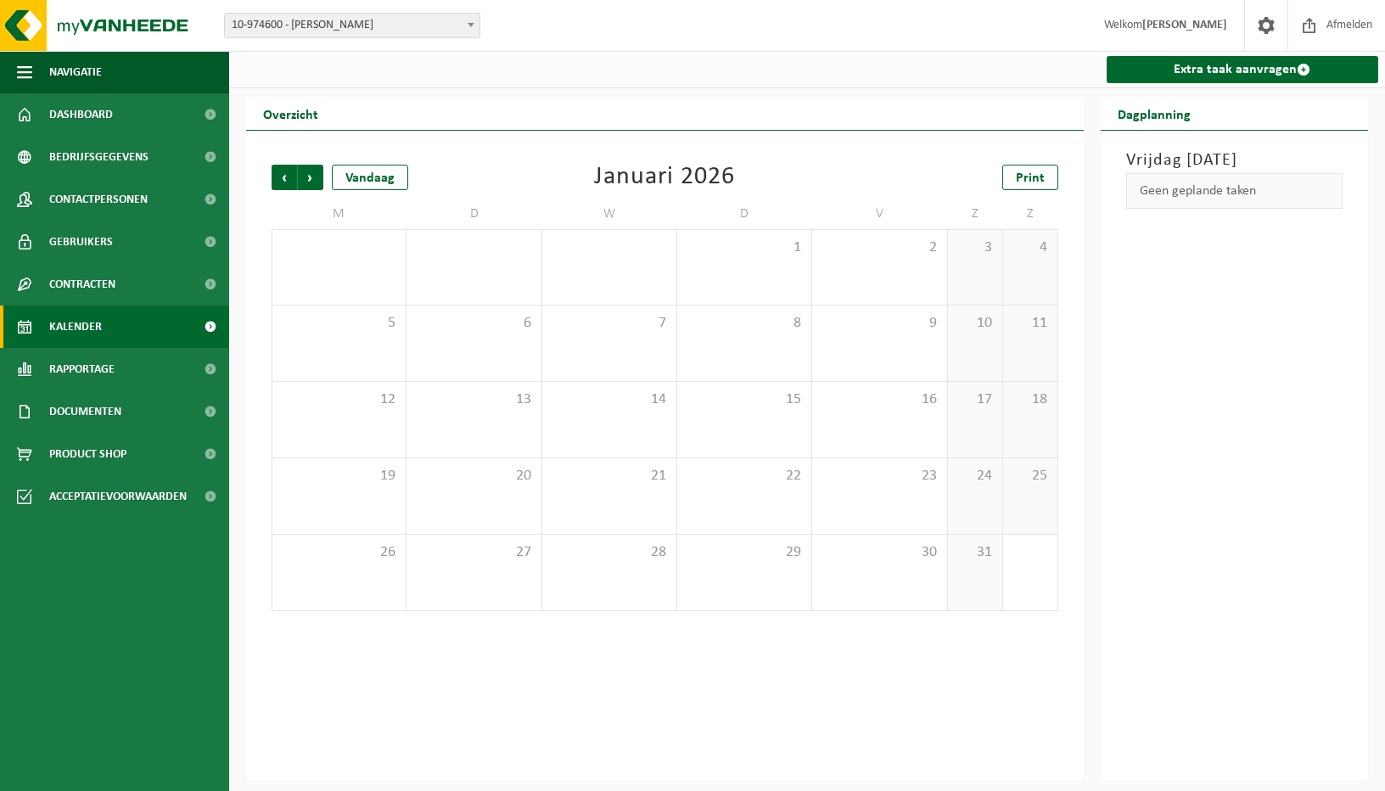
click at [281, 182] on span "Vorige" at bounding box center [284, 177] width 25 height 25
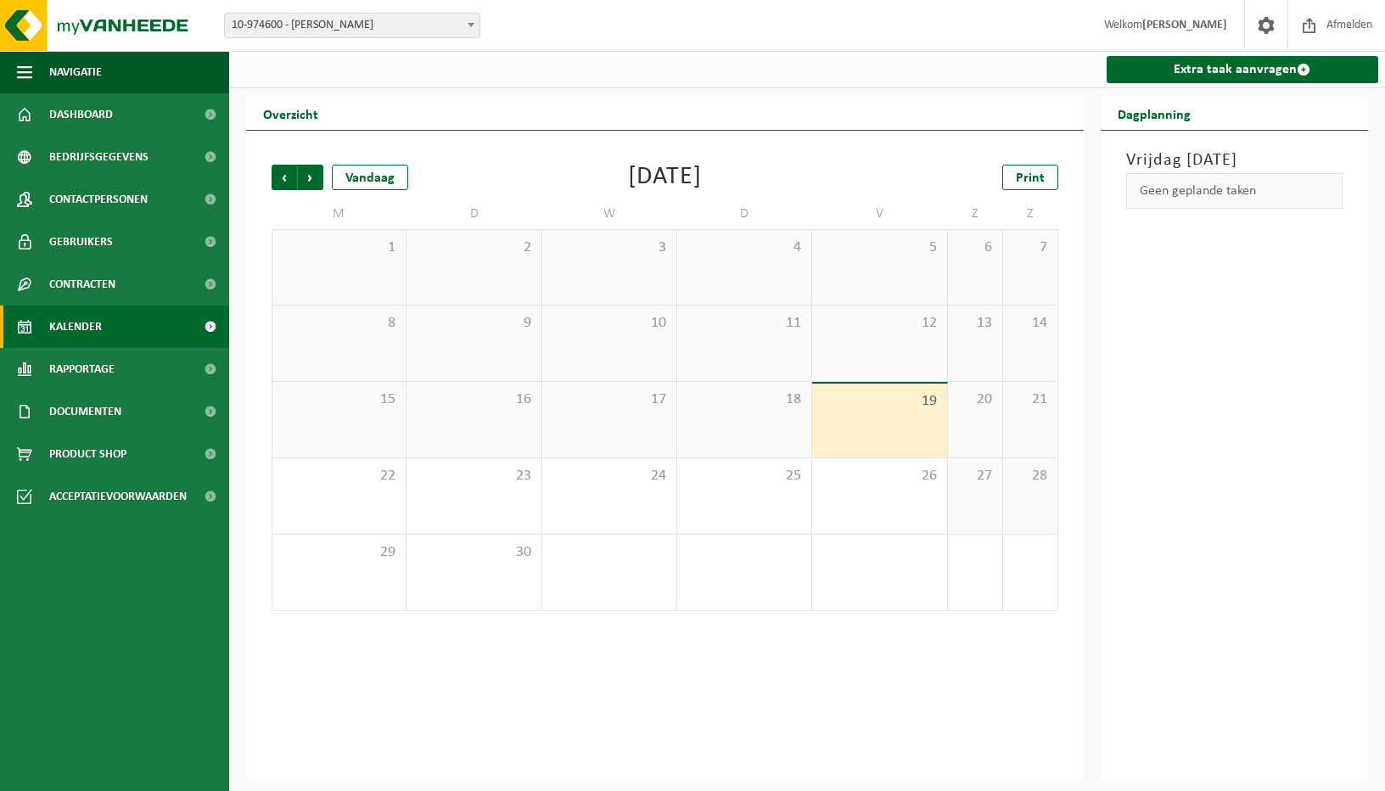
click at [281, 182] on span "Vorige" at bounding box center [284, 177] width 25 height 25
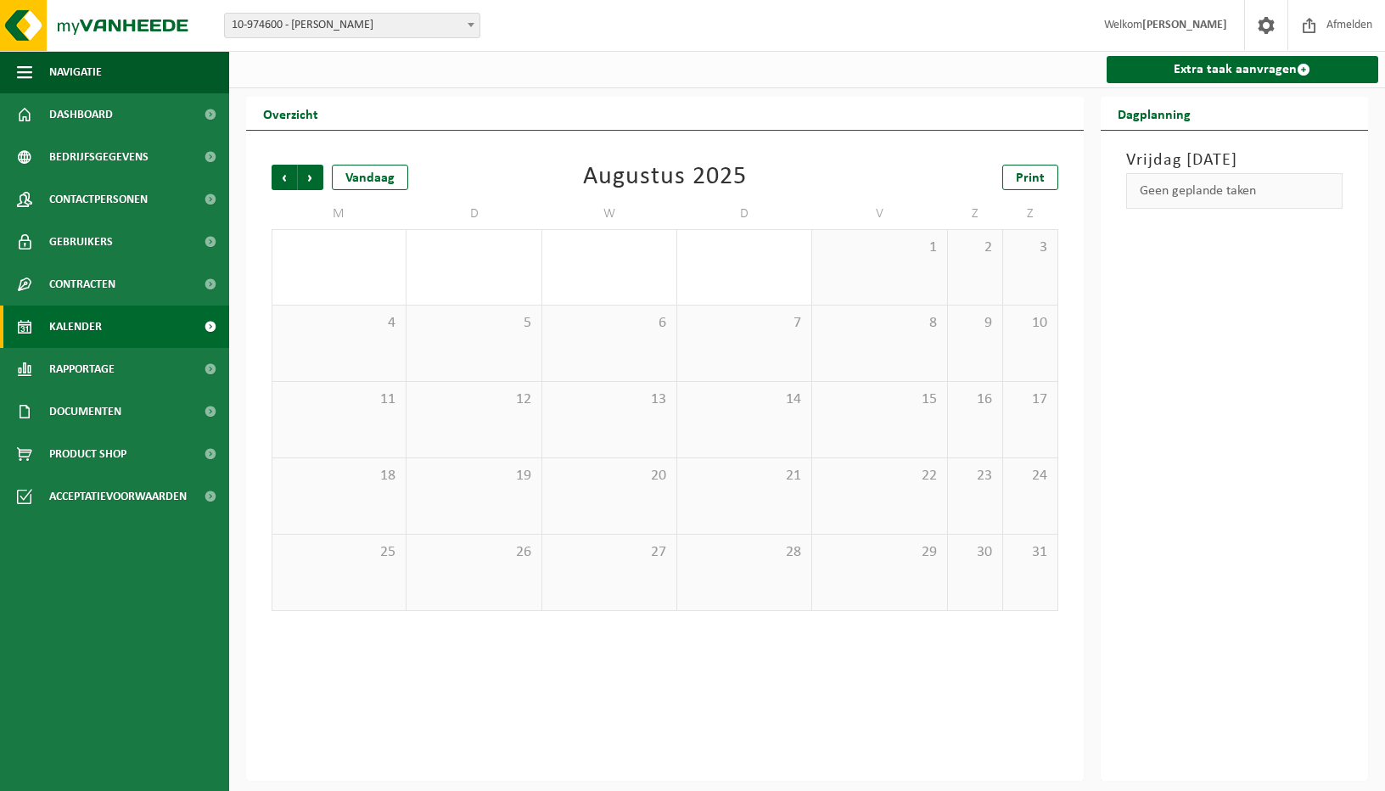
click at [281, 182] on span "Vorige" at bounding box center [284, 177] width 25 height 25
click at [307, 182] on span "Volgende" at bounding box center [310, 177] width 25 height 25
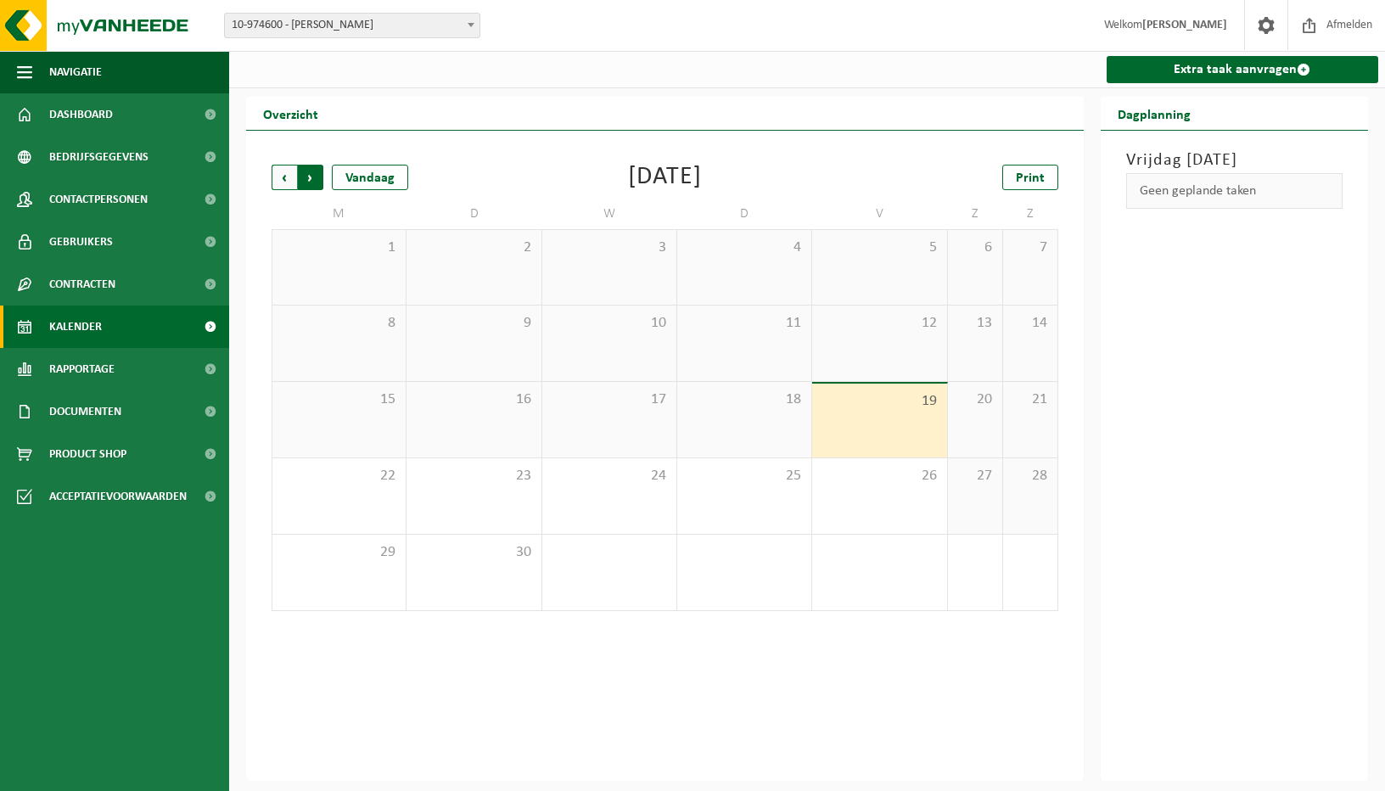
click at [292, 182] on span "Vorige" at bounding box center [284, 177] width 25 height 25
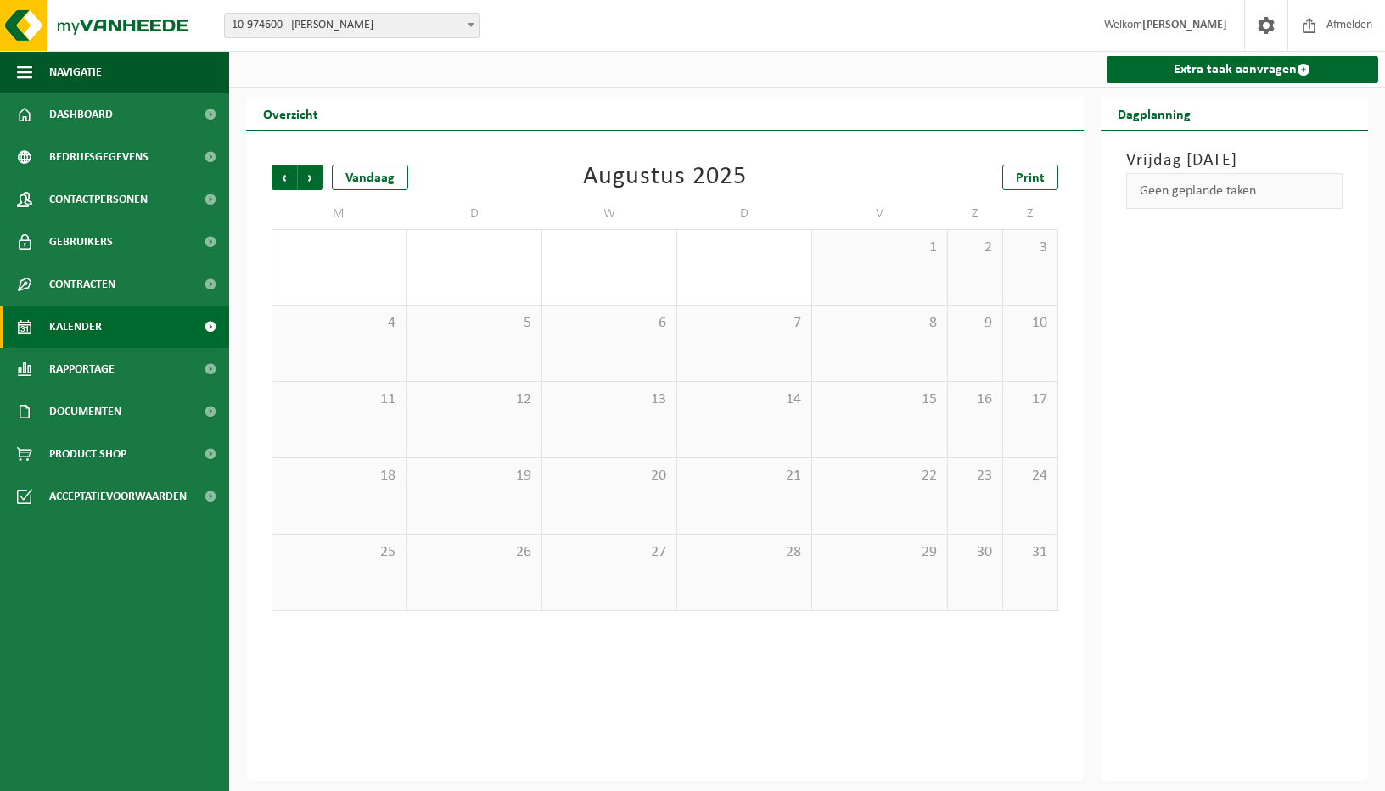
click at [292, 182] on span "Vorige" at bounding box center [284, 177] width 25 height 25
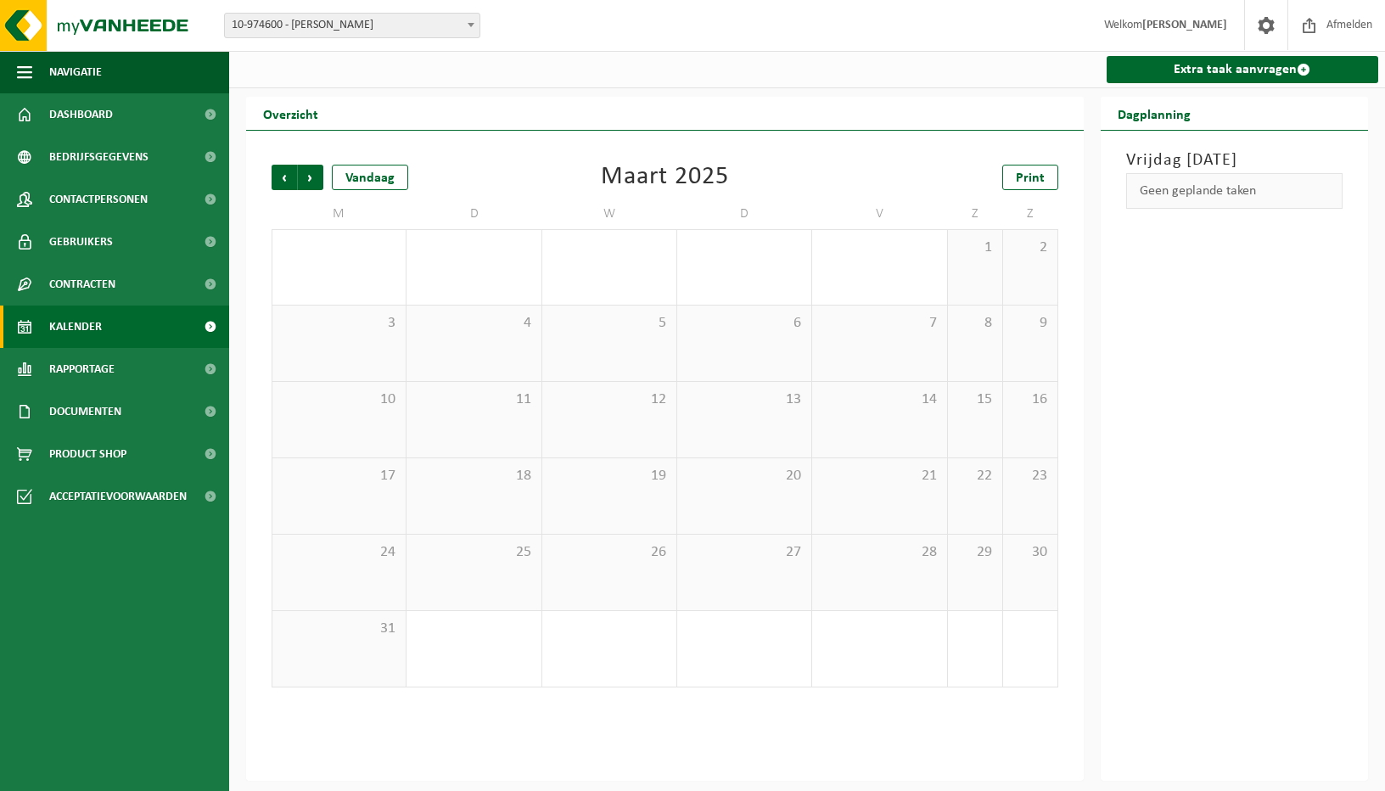
click at [292, 182] on span "Vorige" at bounding box center [284, 177] width 25 height 25
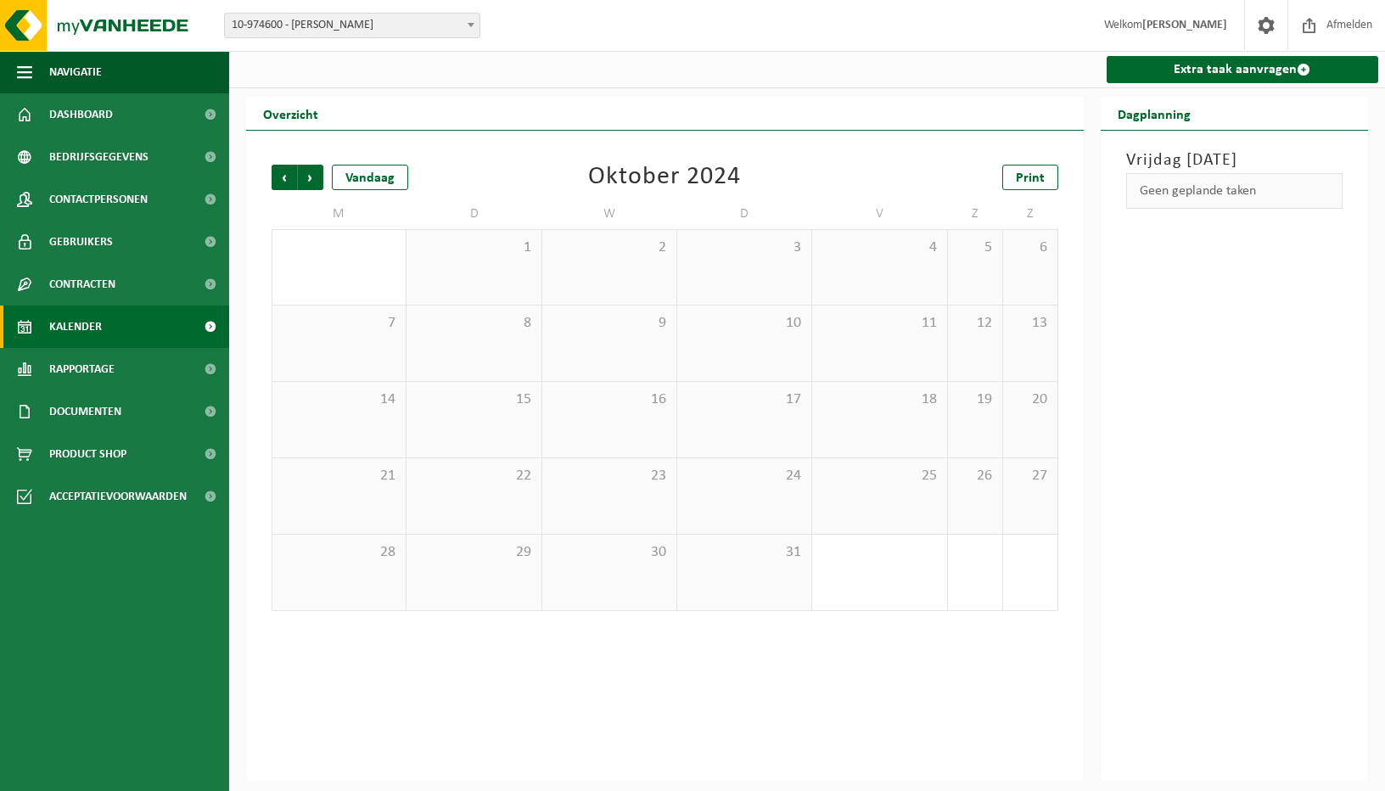
click at [292, 182] on span "Vorige" at bounding box center [284, 177] width 25 height 25
click at [107, 106] on span "Dashboard" at bounding box center [81, 114] width 64 height 42
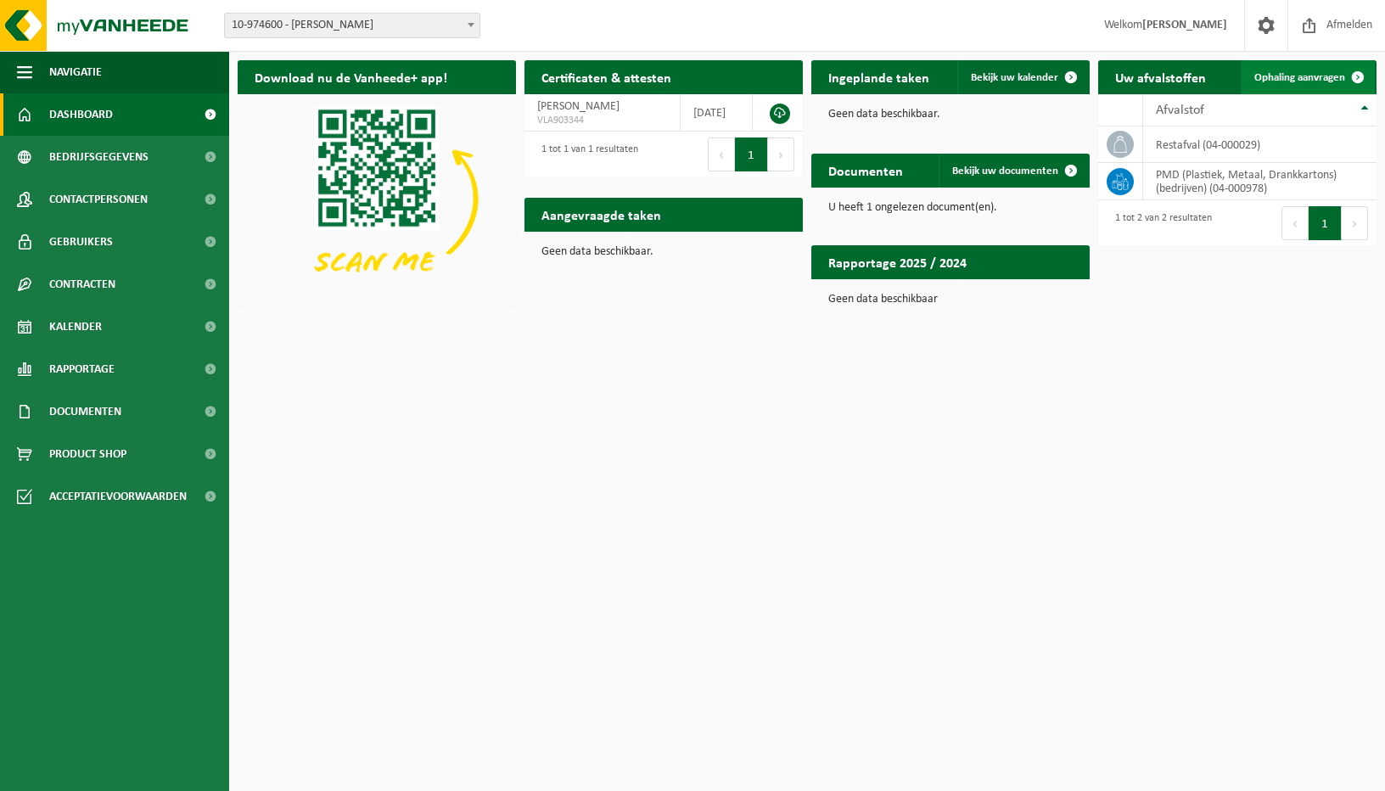
click at [1354, 70] on span at bounding box center [1358, 77] width 34 height 34
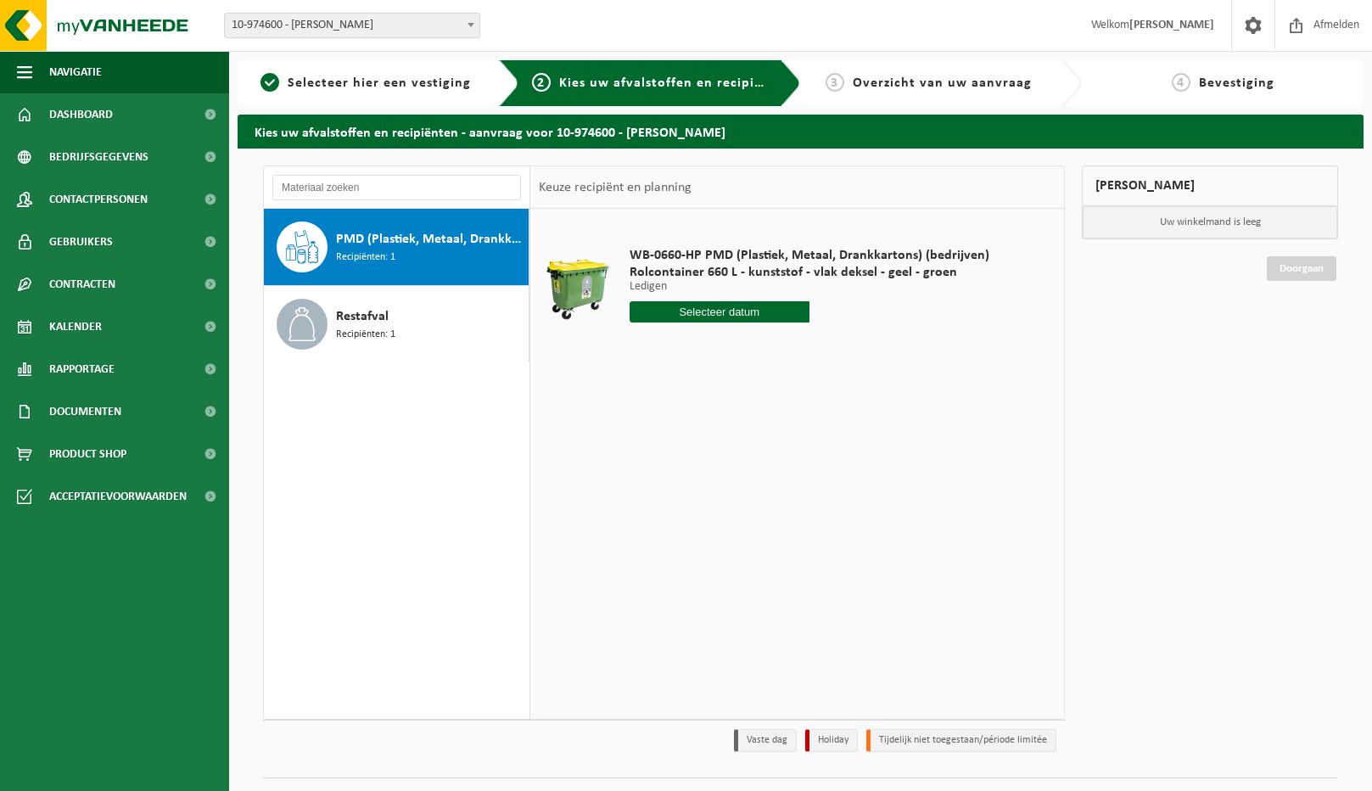
scroll to position [38, 0]
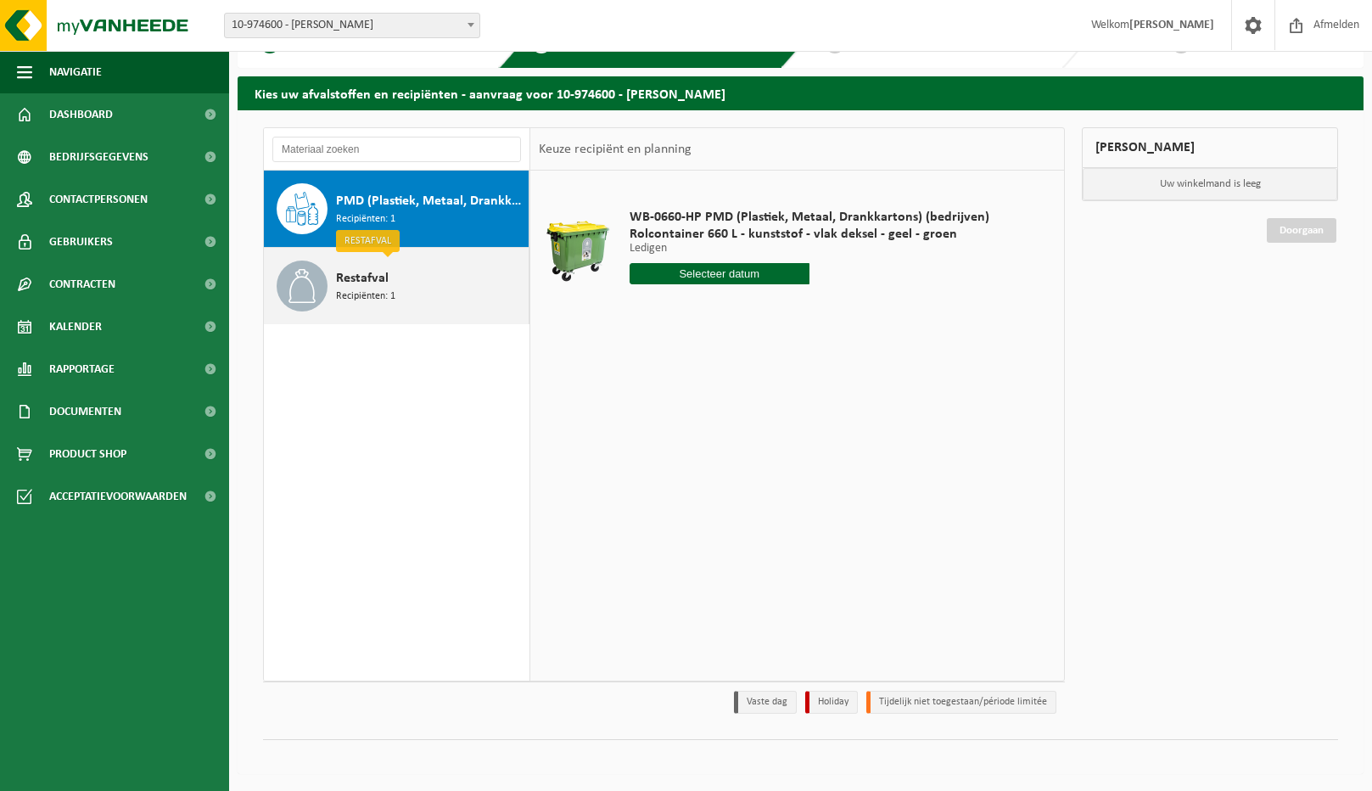
click at [370, 294] on span "Recipiënten: 1" at bounding box center [365, 297] width 59 height 16
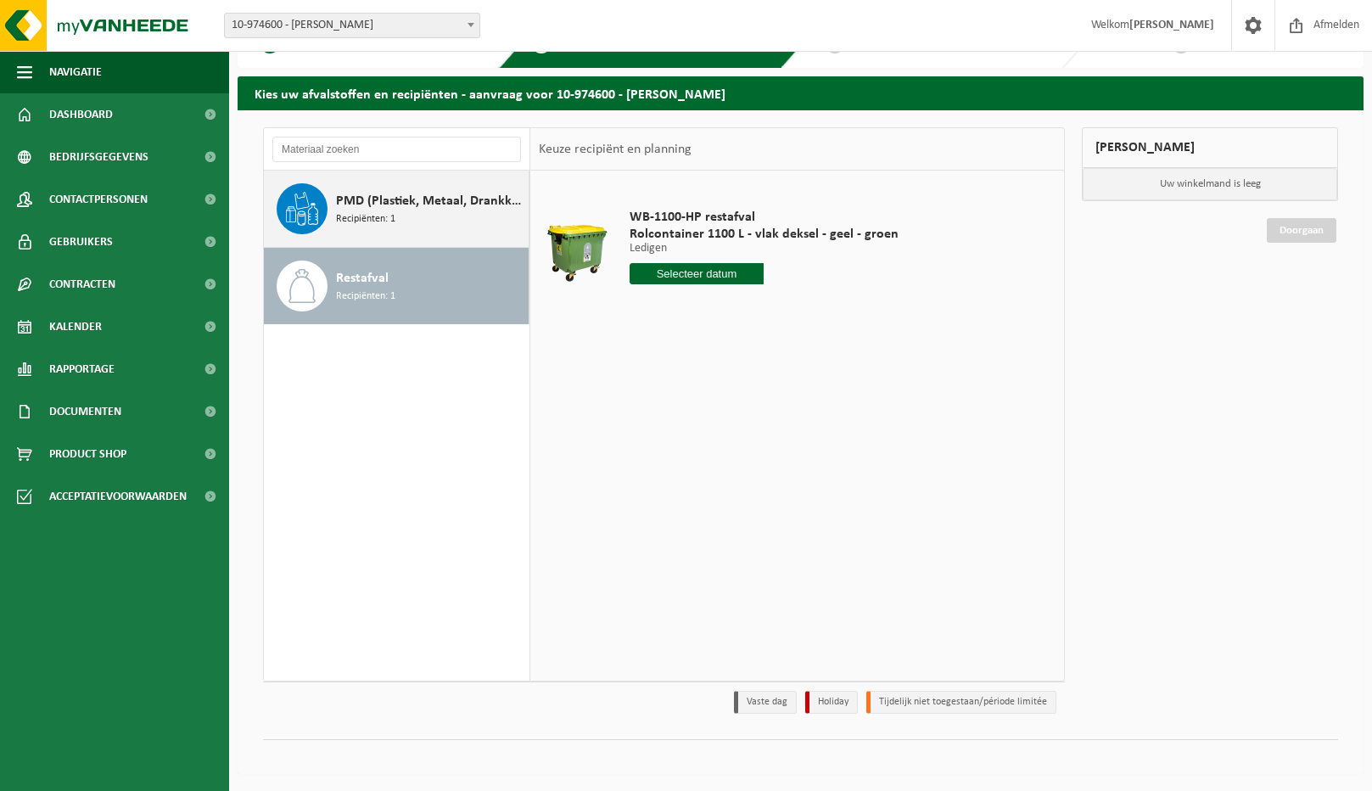
click at [433, 213] on div "PMD (Plastiek, Metaal, Drankkartons) (bedrijven) Recipiënten: 1" at bounding box center [430, 208] width 188 height 51
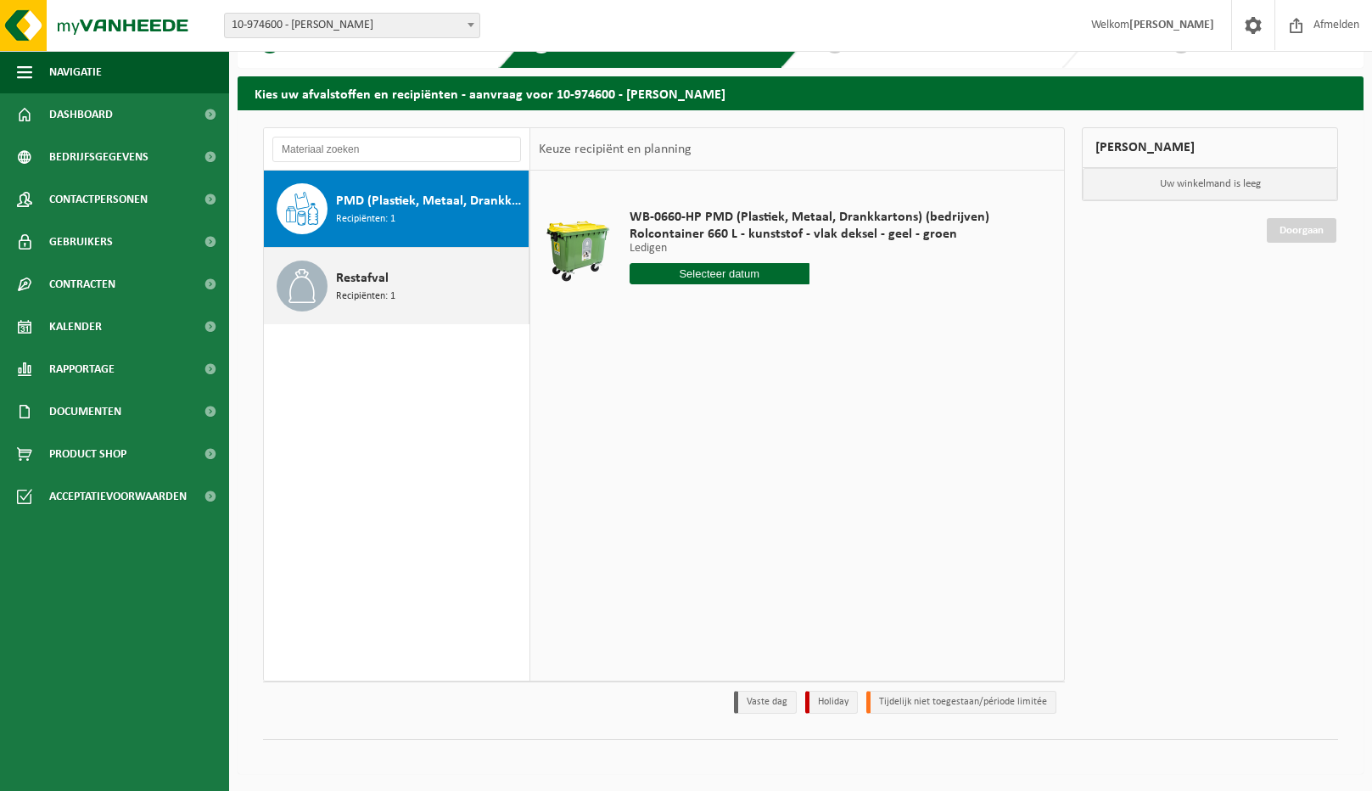
click at [407, 289] on div "Restafval Recipiënten: 1" at bounding box center [430, 286] width 188 height 51
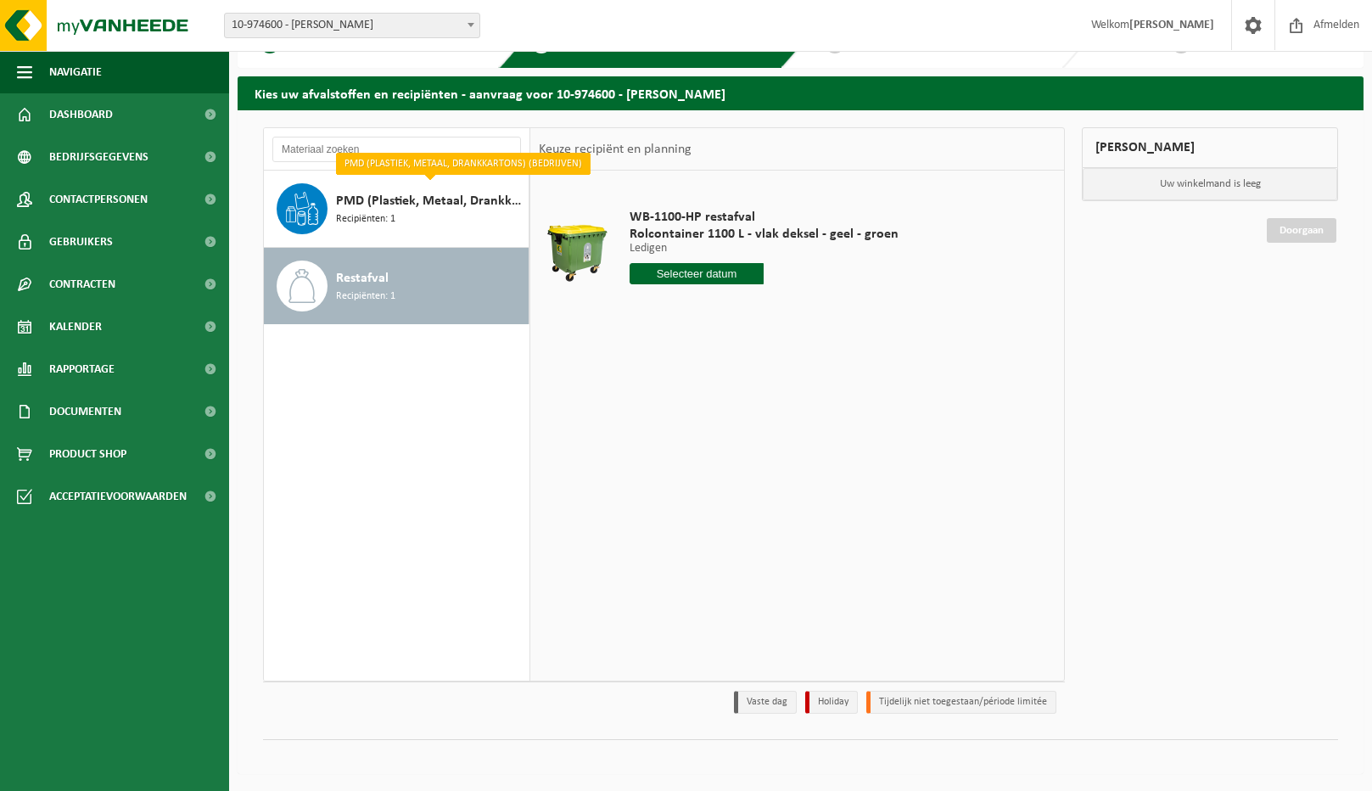
scroll to position [0, 0]
